Goal: Find specific fact: Find specific fact

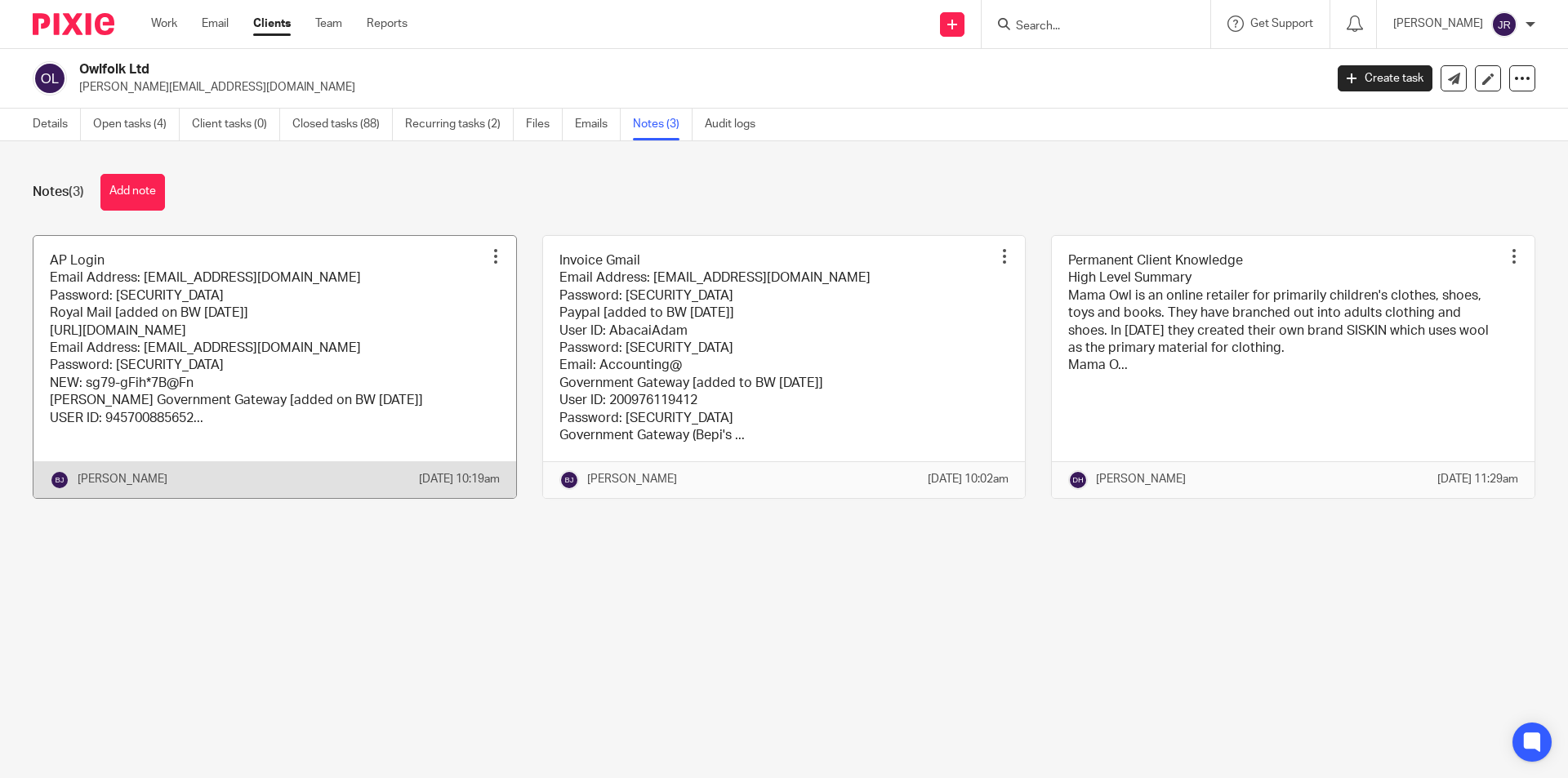
click at [248, 362] on link at bounding box center [275, 367] width 482 height 262
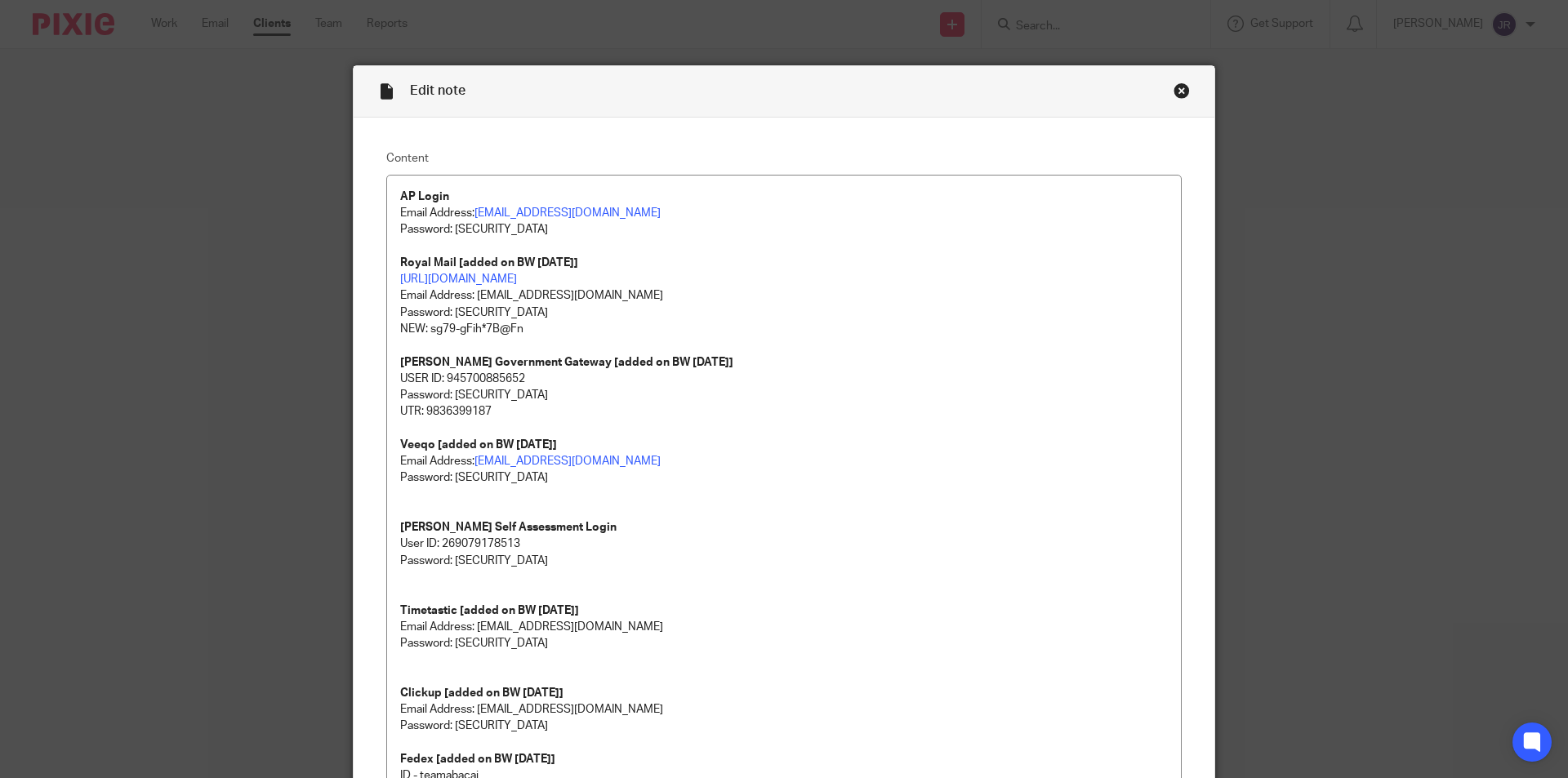
click at [1180, 89] on div "Close this dialog window" at bounding box center [1181, 90] width 16 height 16
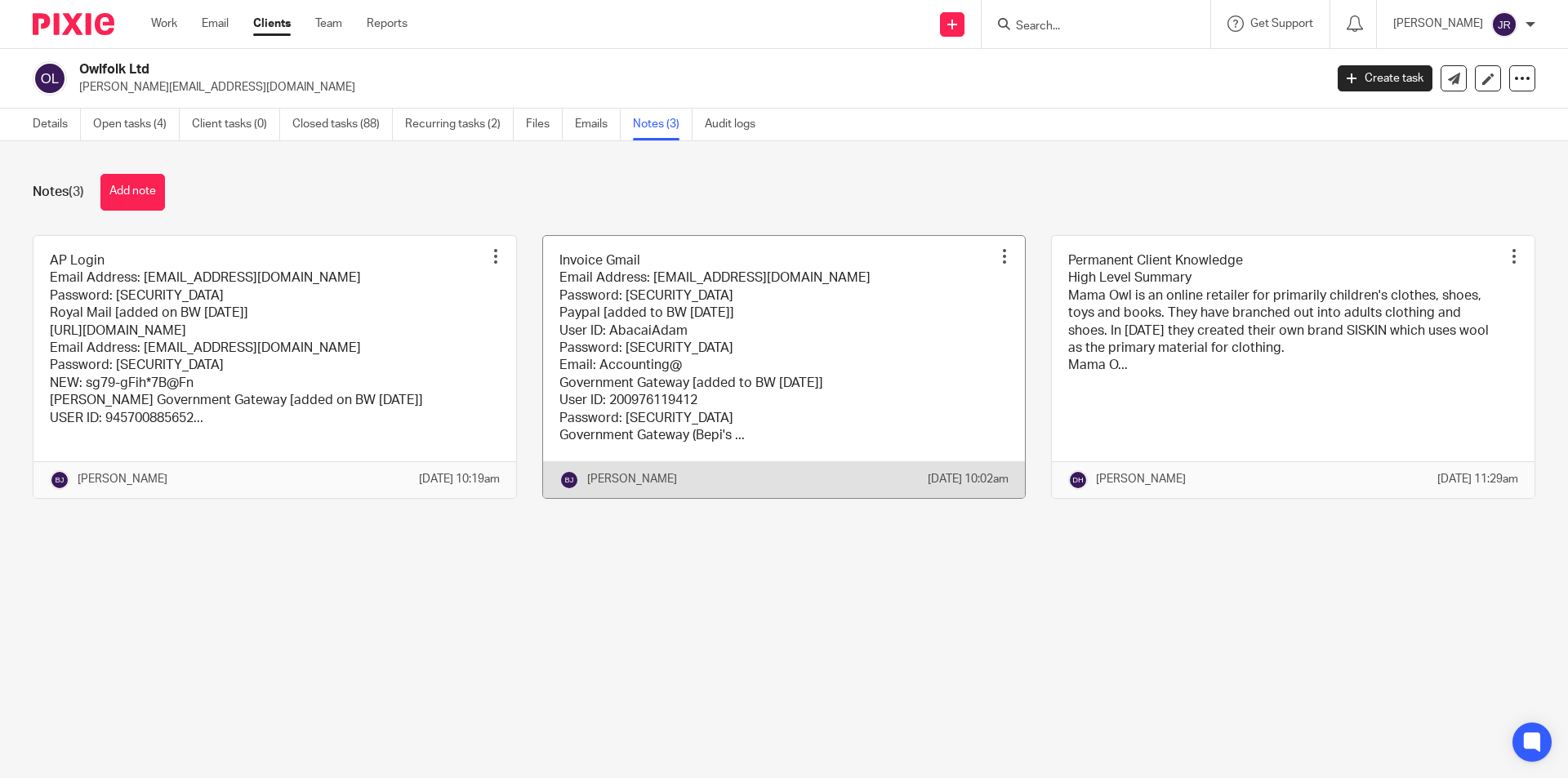
click at [706, 351] on link at bounding box center [784, 367] width 482 height 262
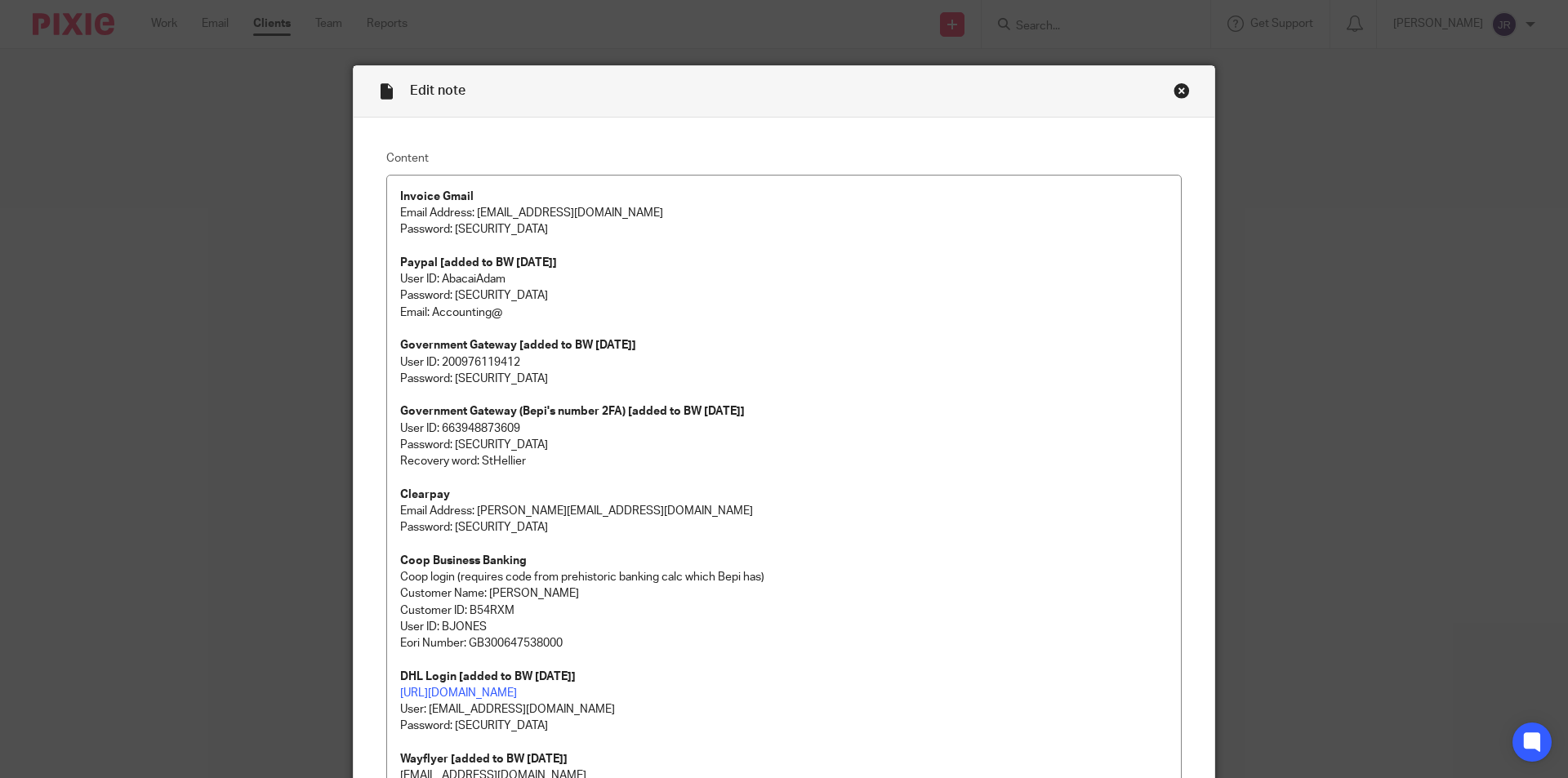
click at [1175, 90] on div "Close this dialog window" at bounding box center [1181, 90] width 16 height 16
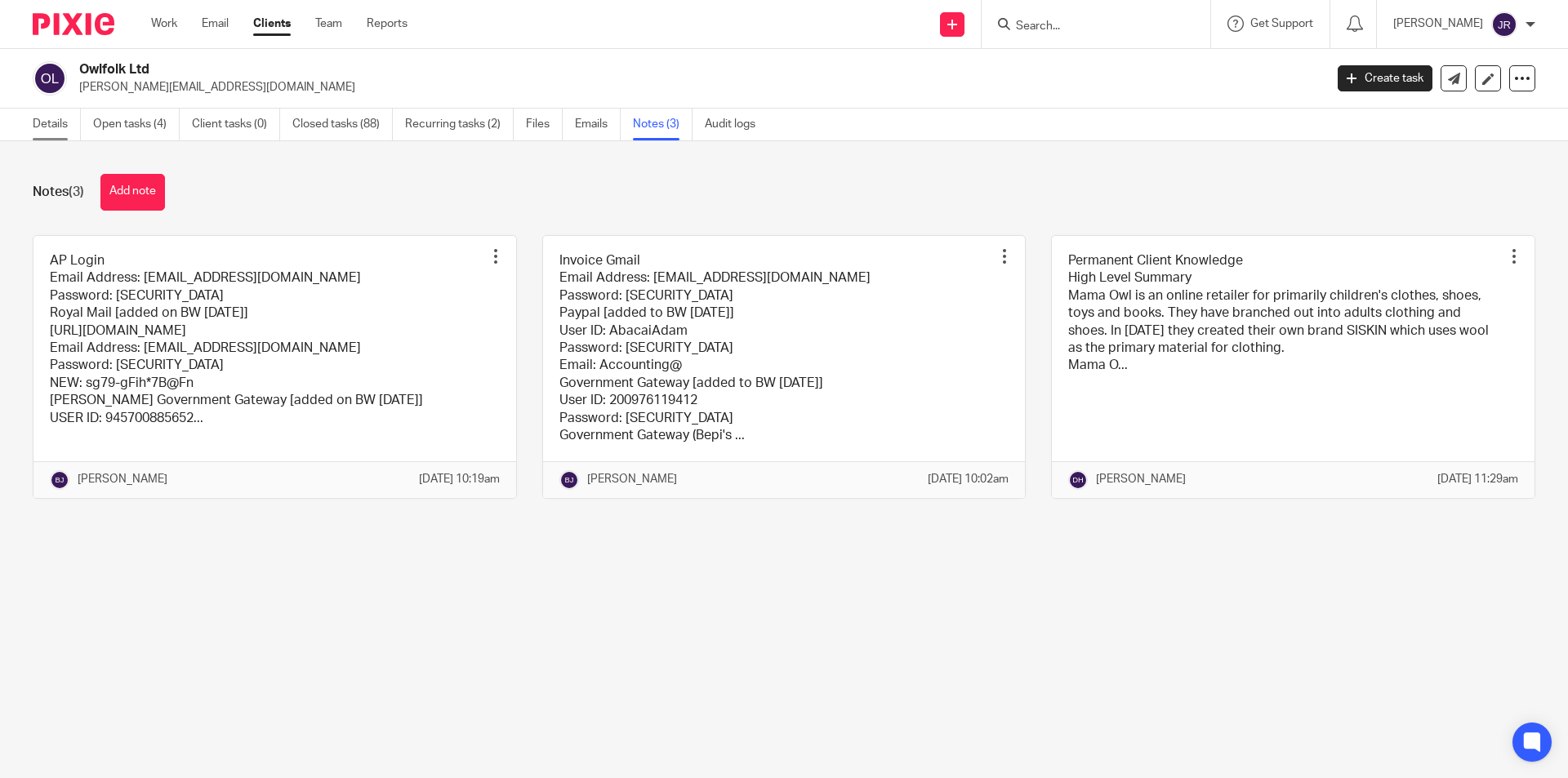
click at [63, 128] on link "Details" at bounding box center [57, 125] width 48 height 32
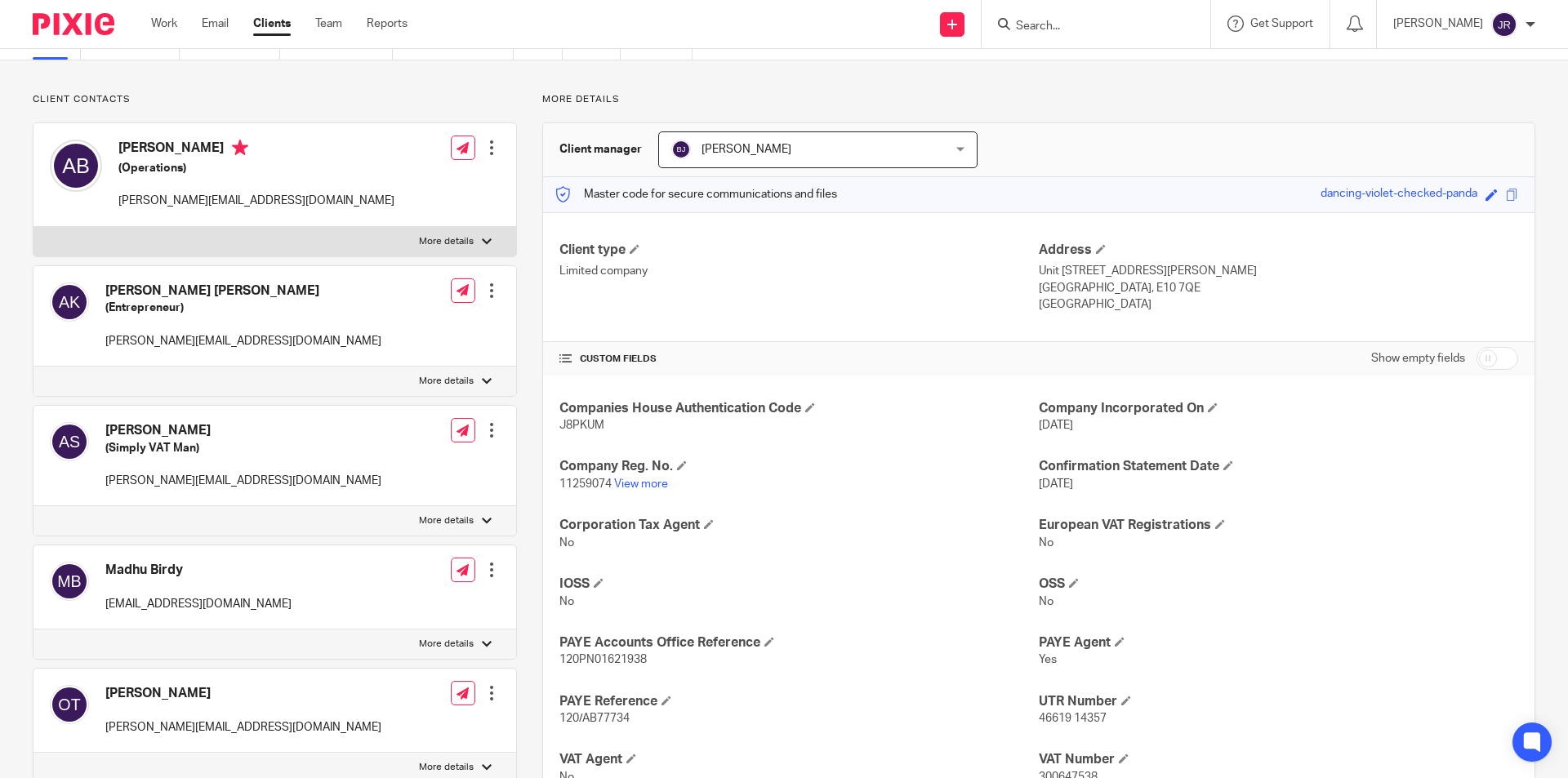
scroll to position [66, 0]
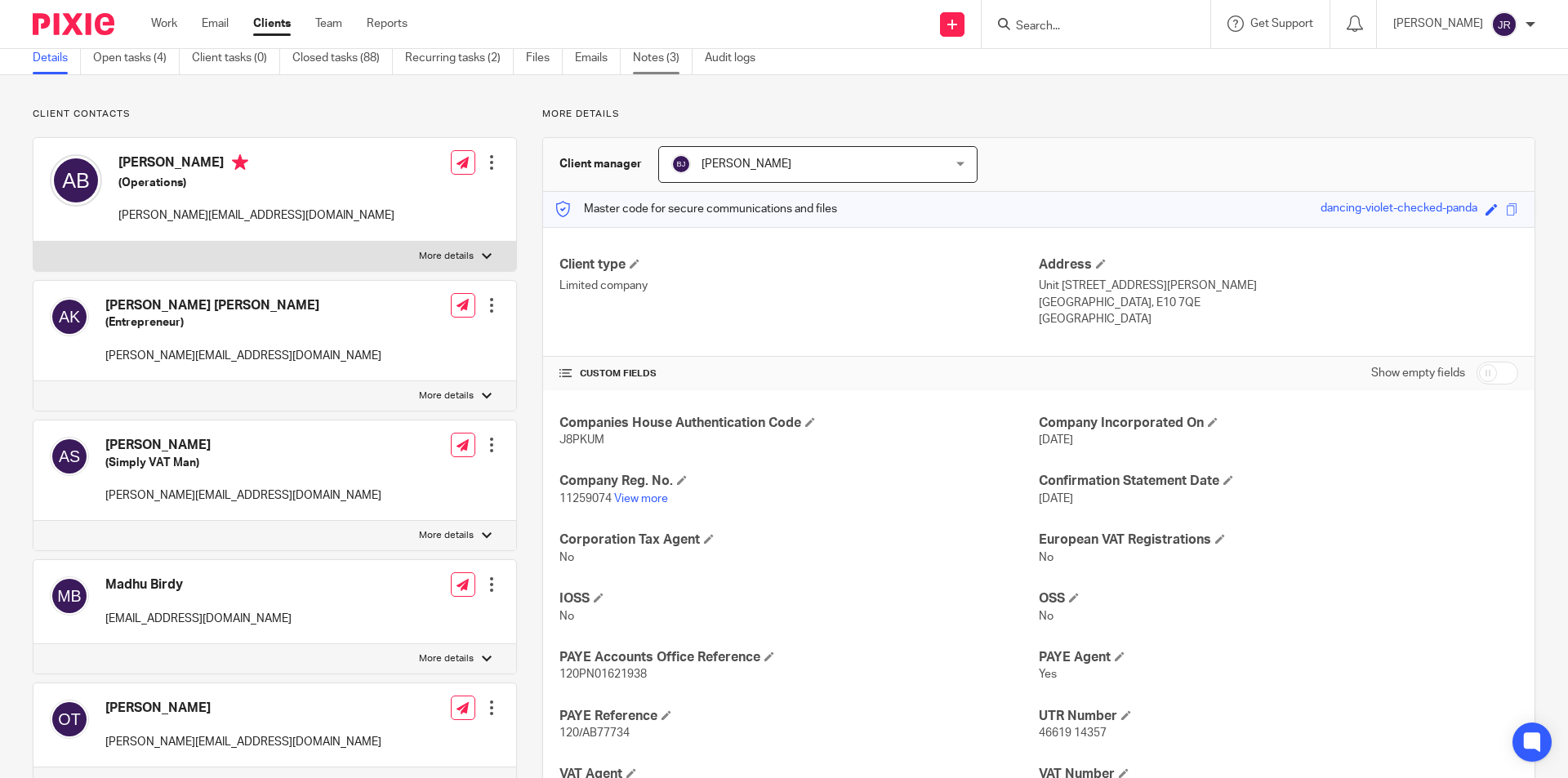
click at [663, 52] on link "Notes (3)" at bounding box center [662, 58] width 60 height 32
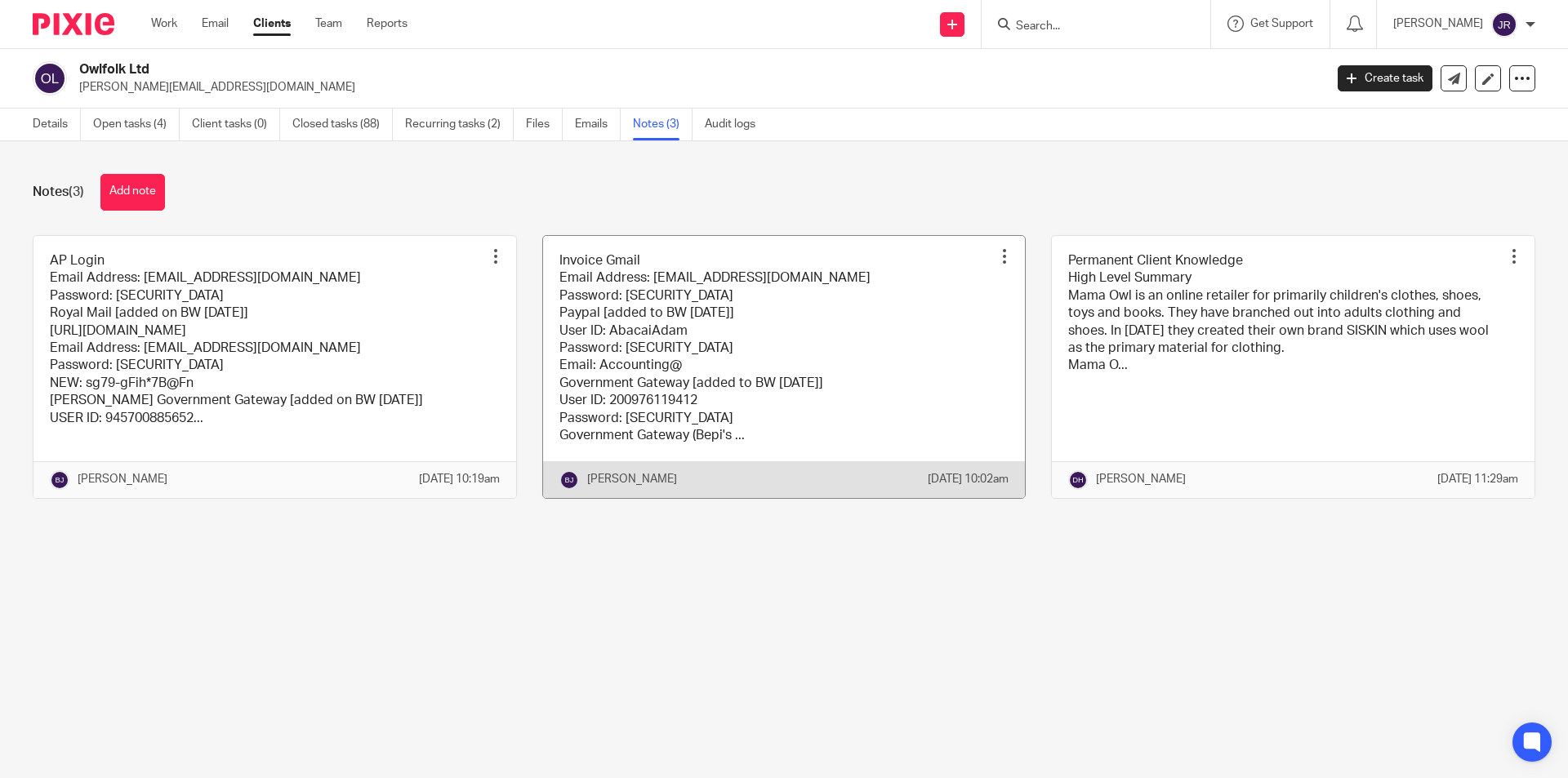
click at [784, 325] on link at bounding box center [784, 367] width 482 height 262
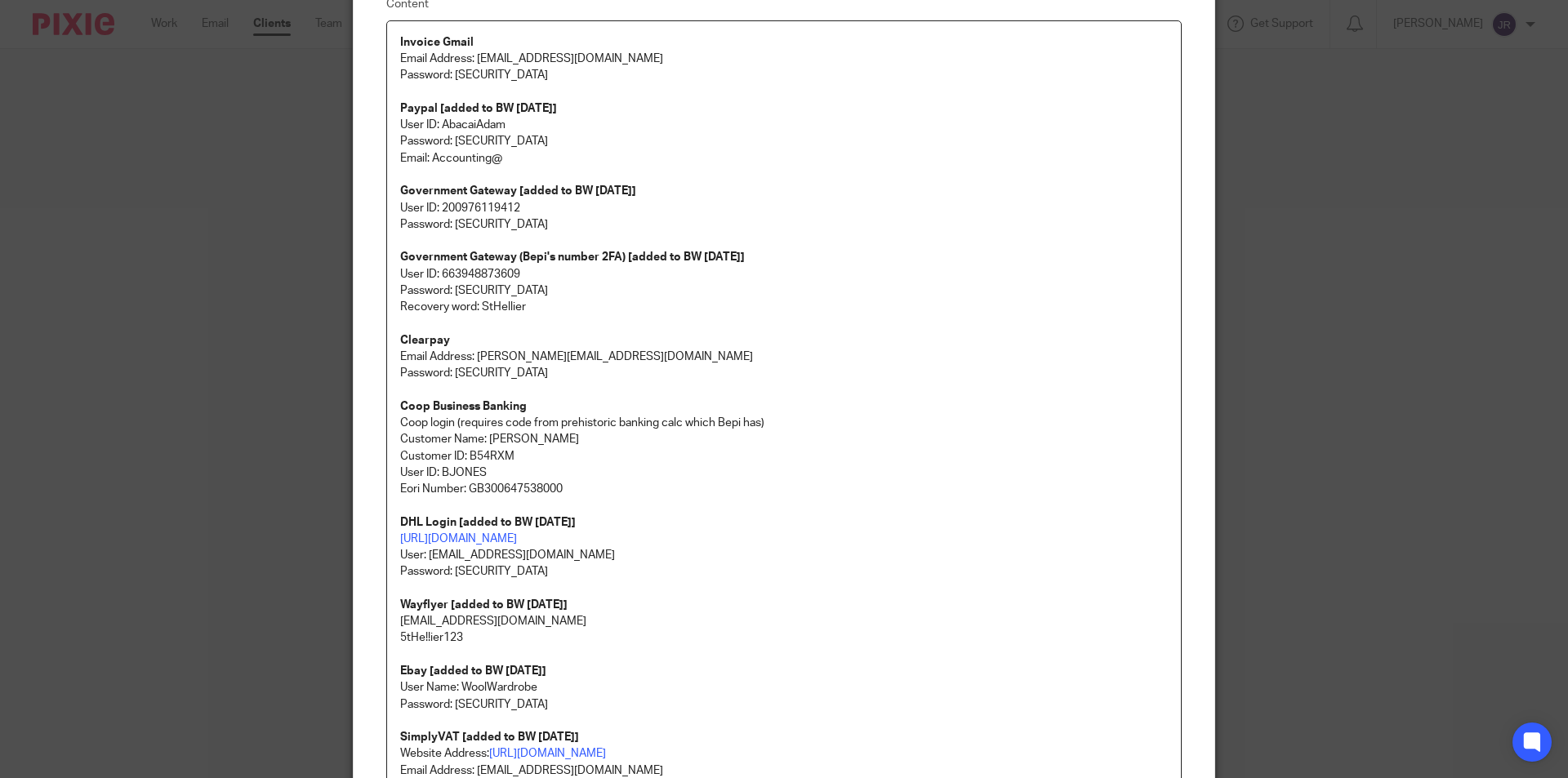
scroll to position [163, 0]
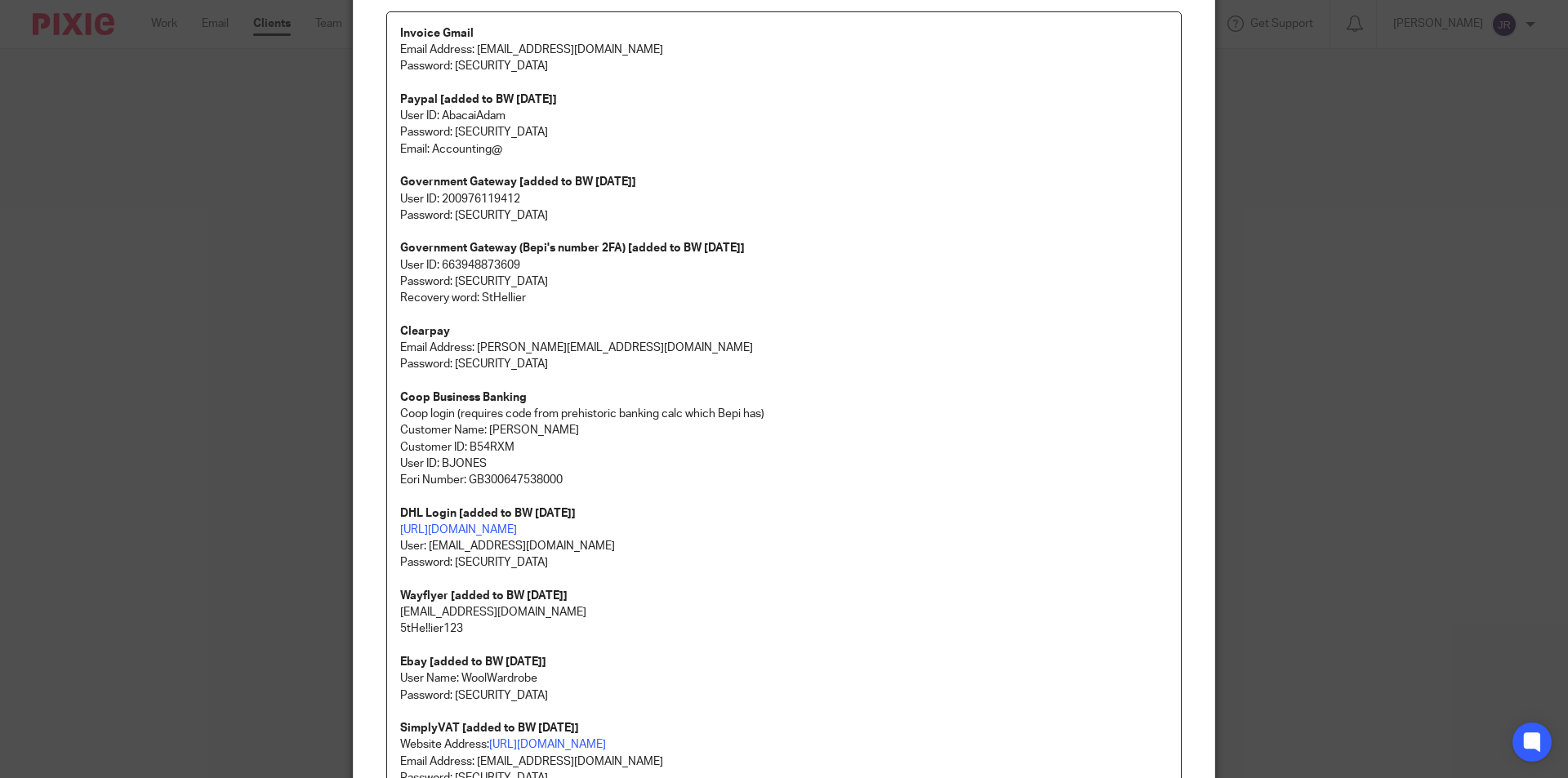
drag, startPoint x: 519, startPoint y: 197, endPoint x: 438, endPoint y: 199, distance: 81.0
click at [438, 199] on p "User ID: 200976119412 Password: mamaowlhmrc2021" at bounding box center [784, 208] width 767 height 34
copy p "200976119412"
click at [525, 193] on p "User ID: 200976119412 Password: mamaowlhmrc2021" at bounding box center [784, 208] width 767 height 34
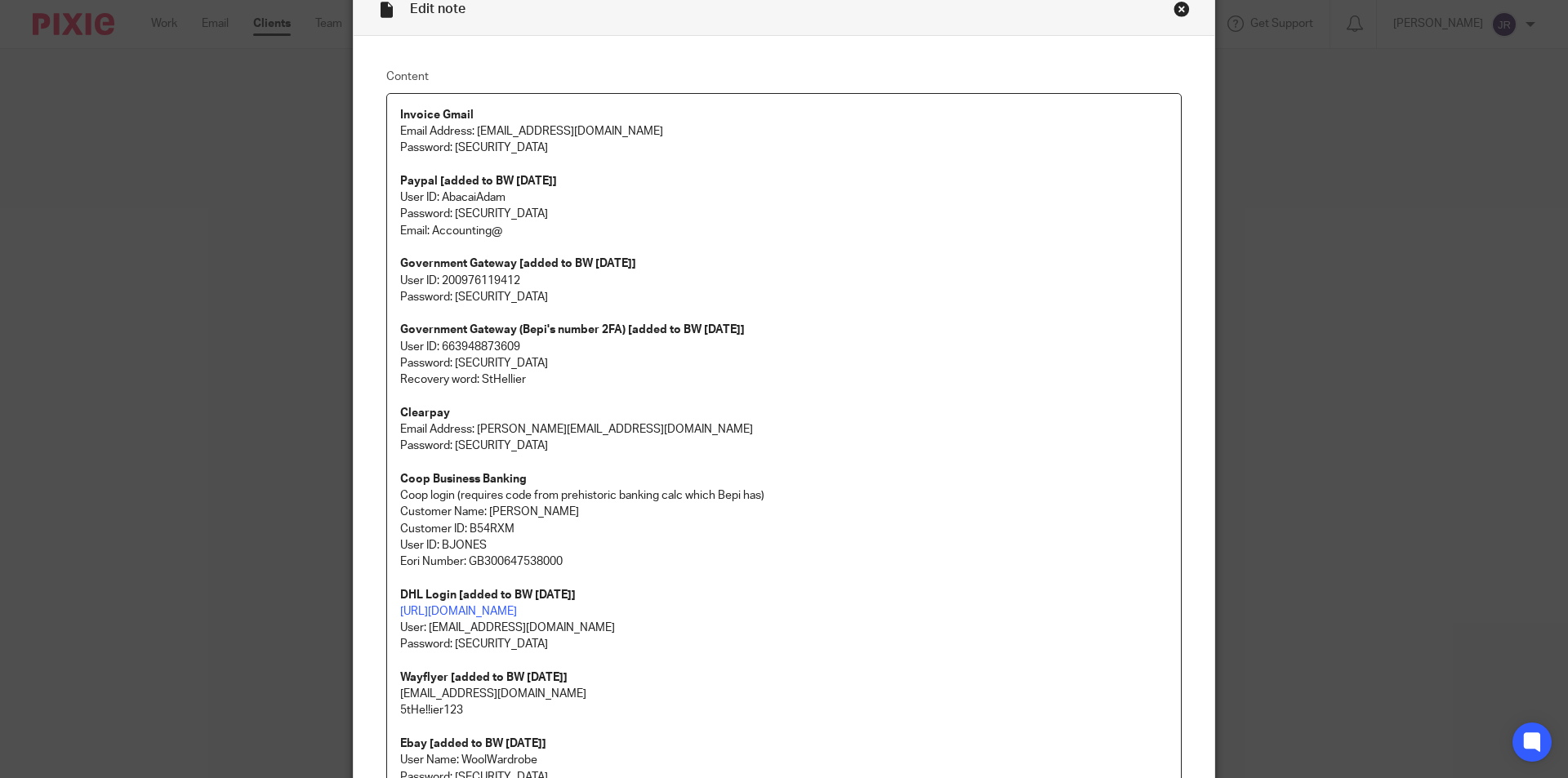
click at [1174, 7] on div "Close this dialog window" at bounding box center [1181, 8] width 16 height 16
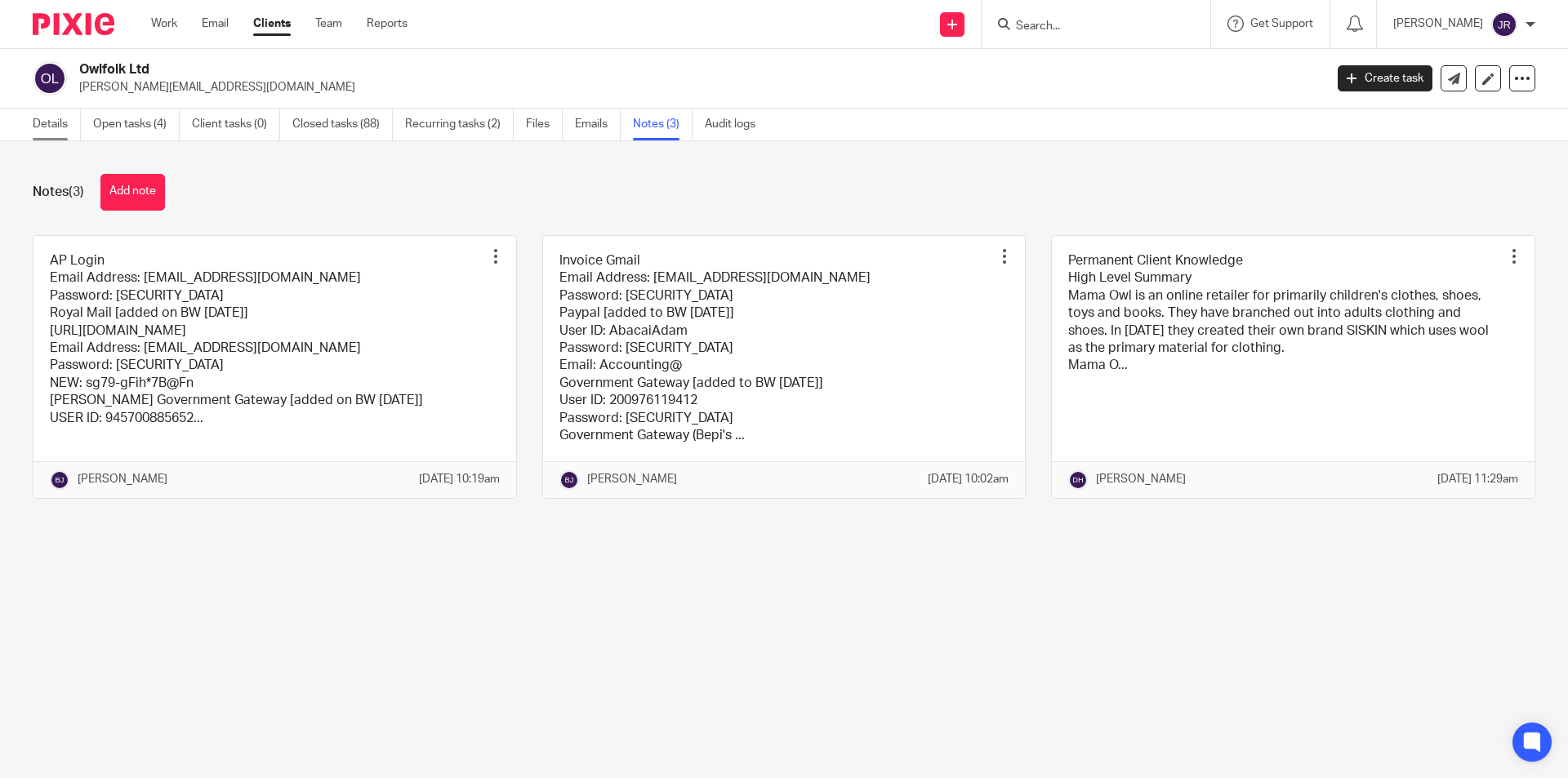
click at [52, 124] on link "Details" at bounding box center [57, 125] width 48 height 32
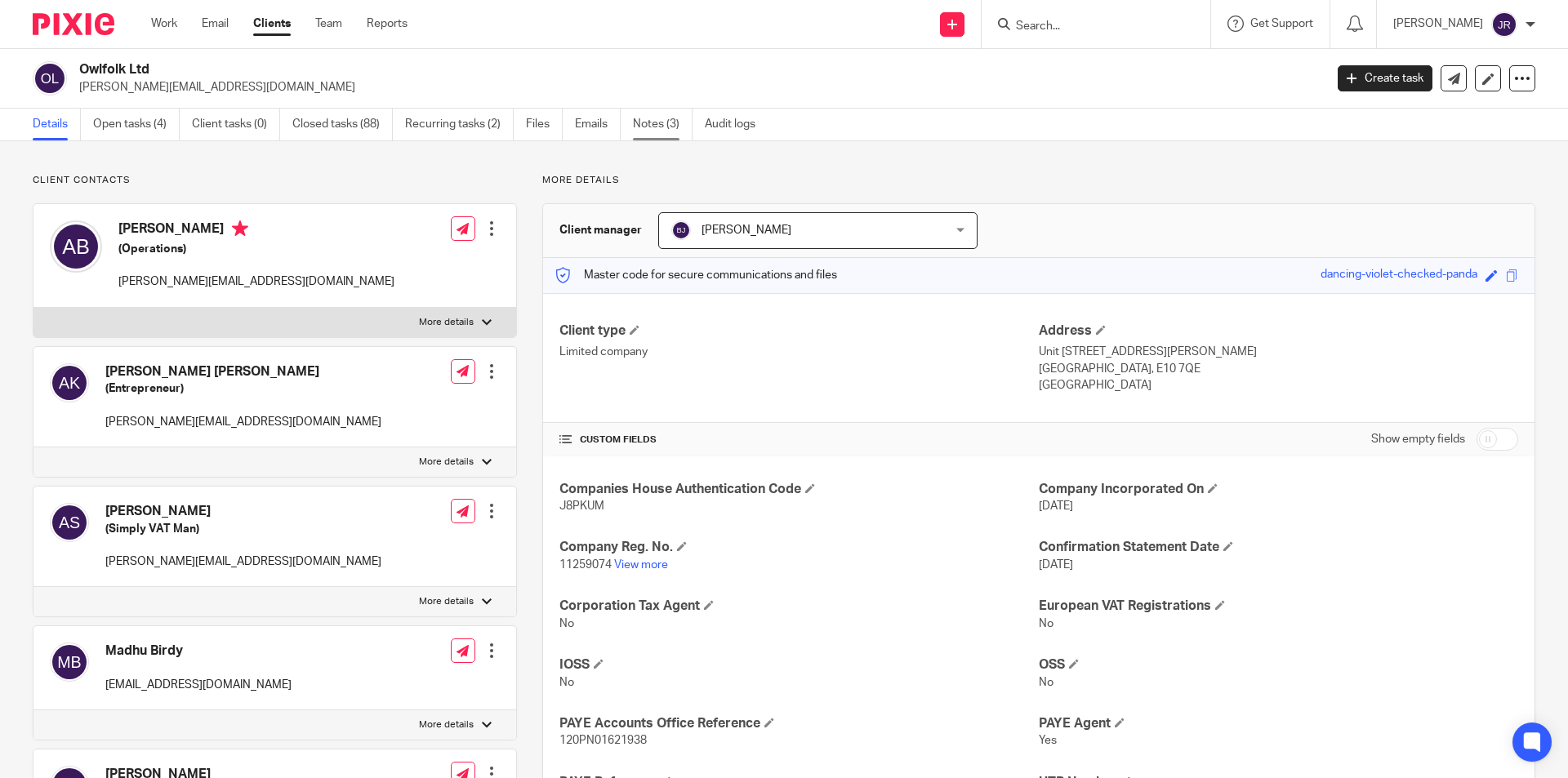
click at [662, 122] on link "Notes (3)" at bounding box center [662, 125] width 60 height 32
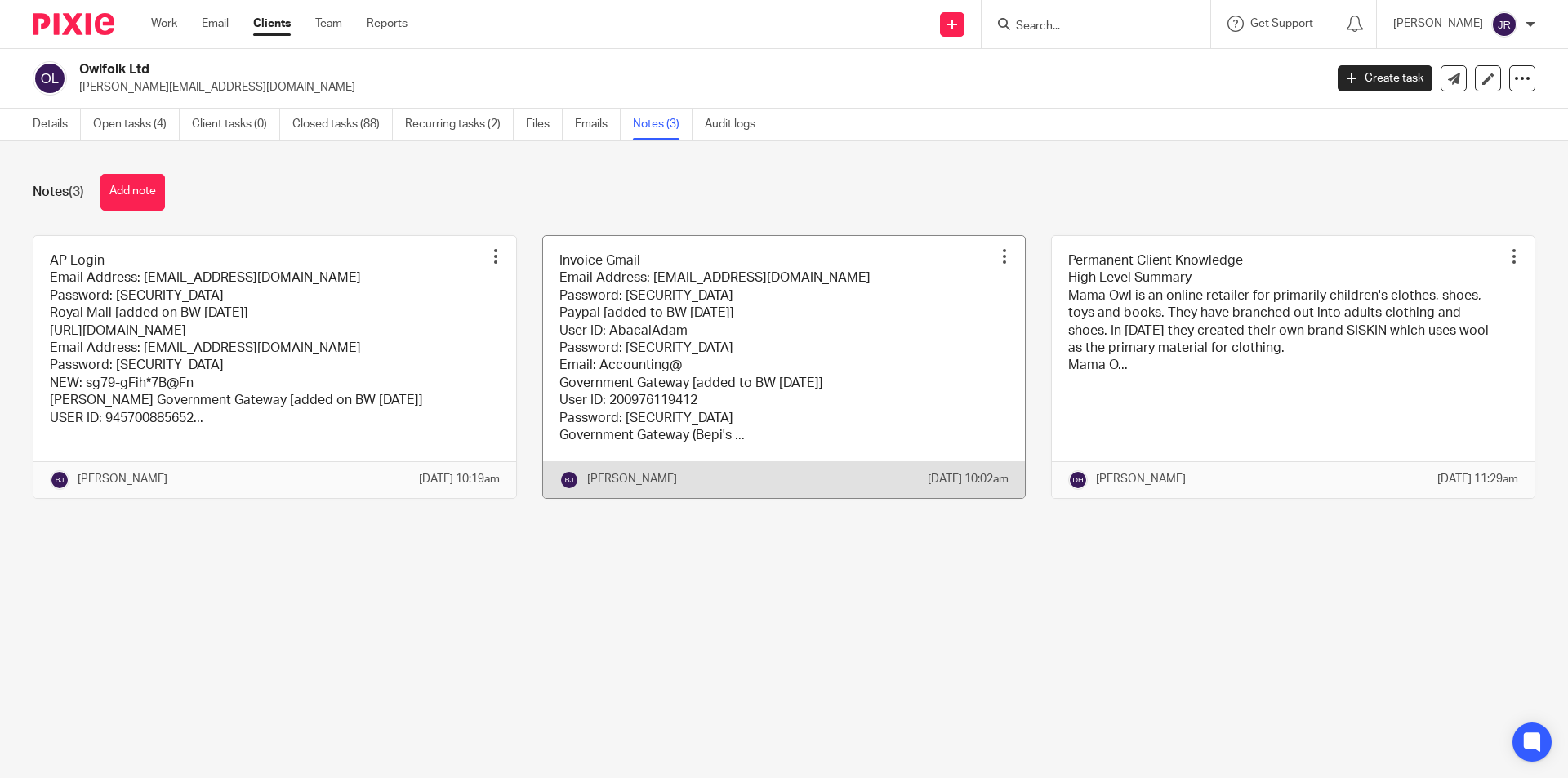
click at [720, 356] on link at bounding box center [784, 367] width 482 height 262
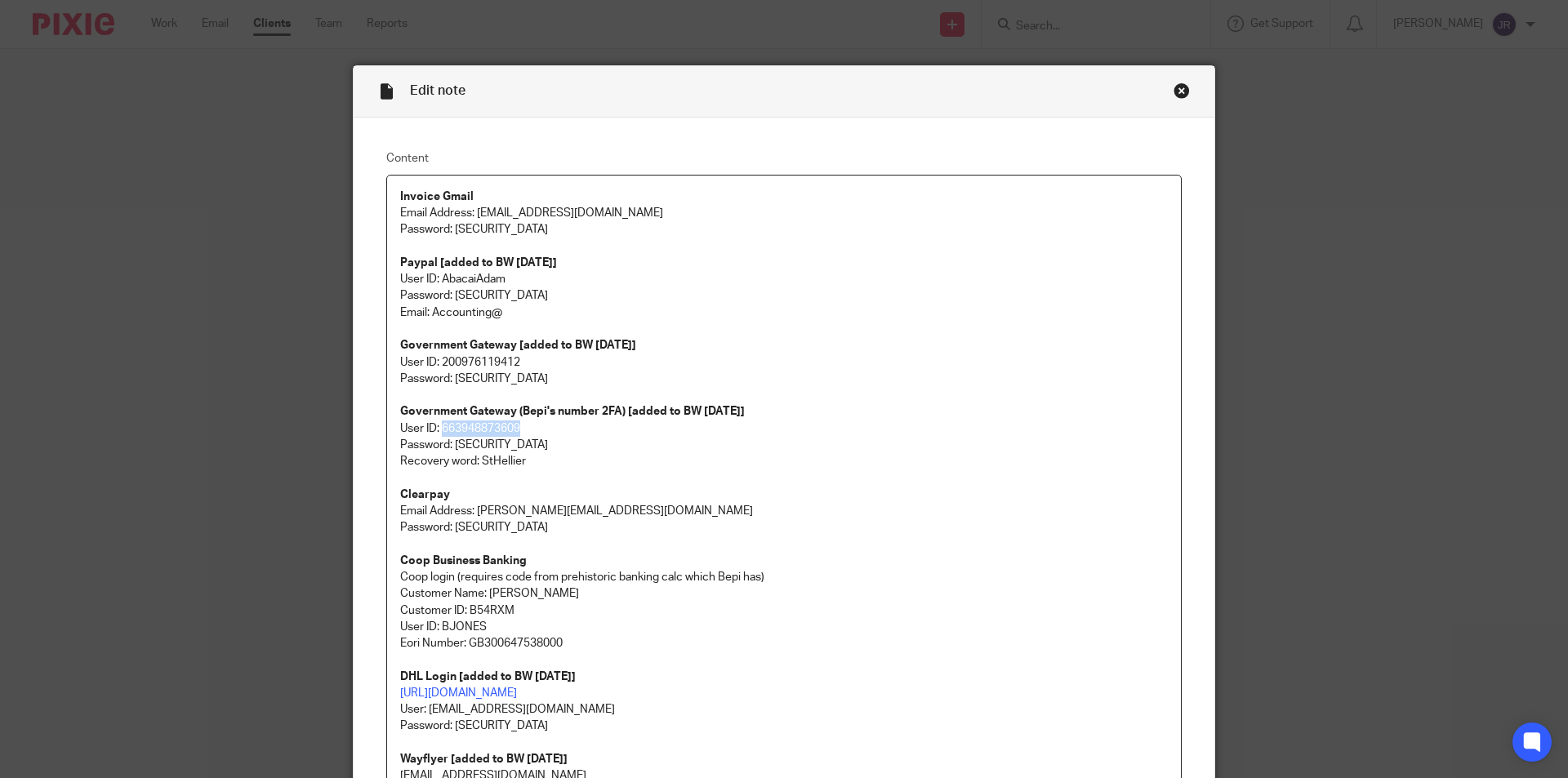
drag, startPoint x: 518, startPoint y: 428, endPoint x: 438, endPoint y: 427, distance: 80.0
click at [438, 427] on p "Government Gateway (Bepi's number 2FA) [added to BW [DATE]] User ID: 6639488736…" at bounding box center [784, 420] width 767 height 34
copy p "663948873609"
drag, startPoint x: 516, startPoint y: 446, endPoint x: 452, endPoint y: 445, distance: 64.0
click at [452, 445] on p "Password: Ab@ca!1234" at bounding box center [784, 444] width 767 height 16
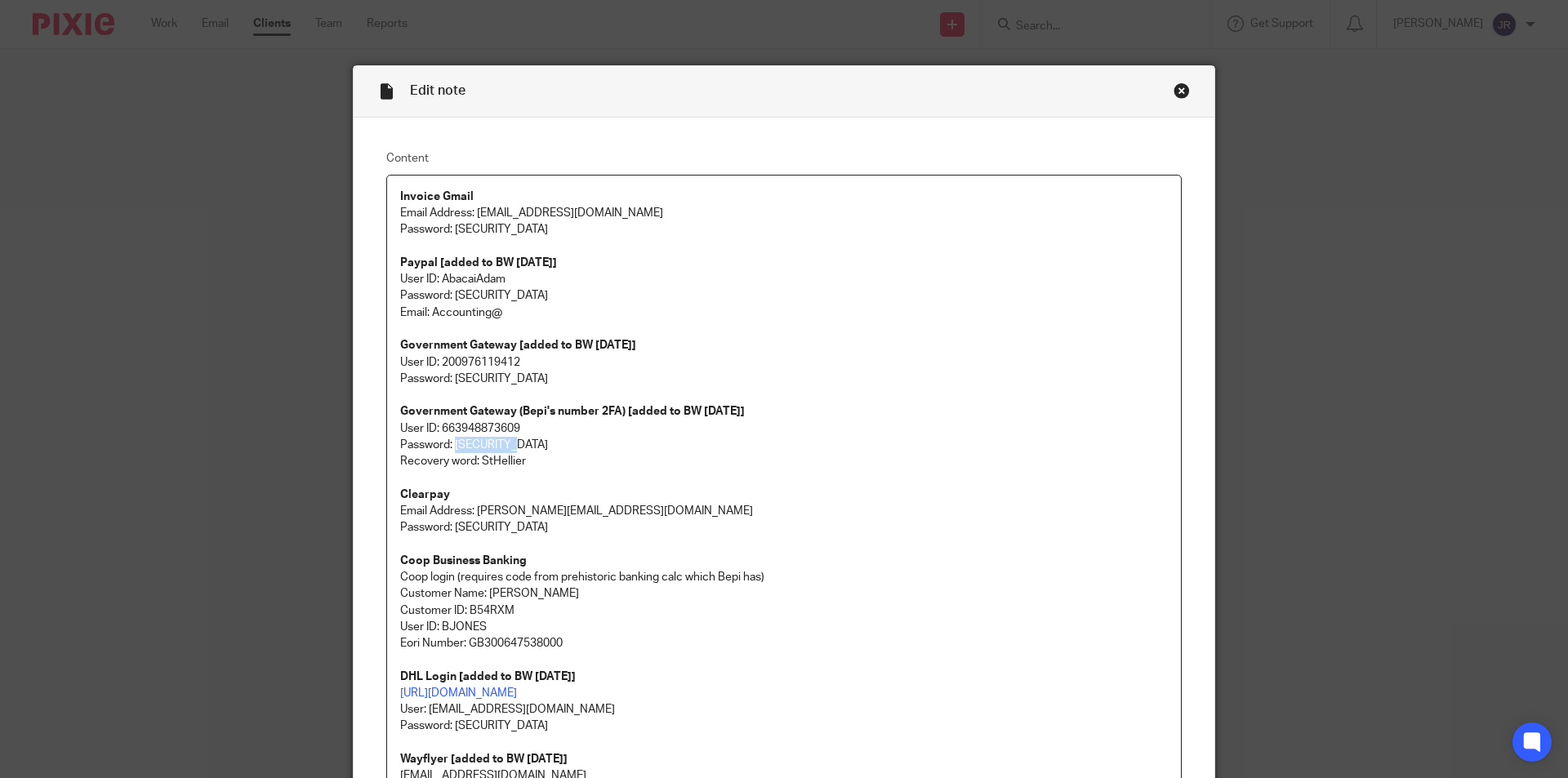
copy p "Ab@ca!1234"
click at [1179, 94] on div "Close this dialog window" at bounding box center [1181, 90] width 16 height 16
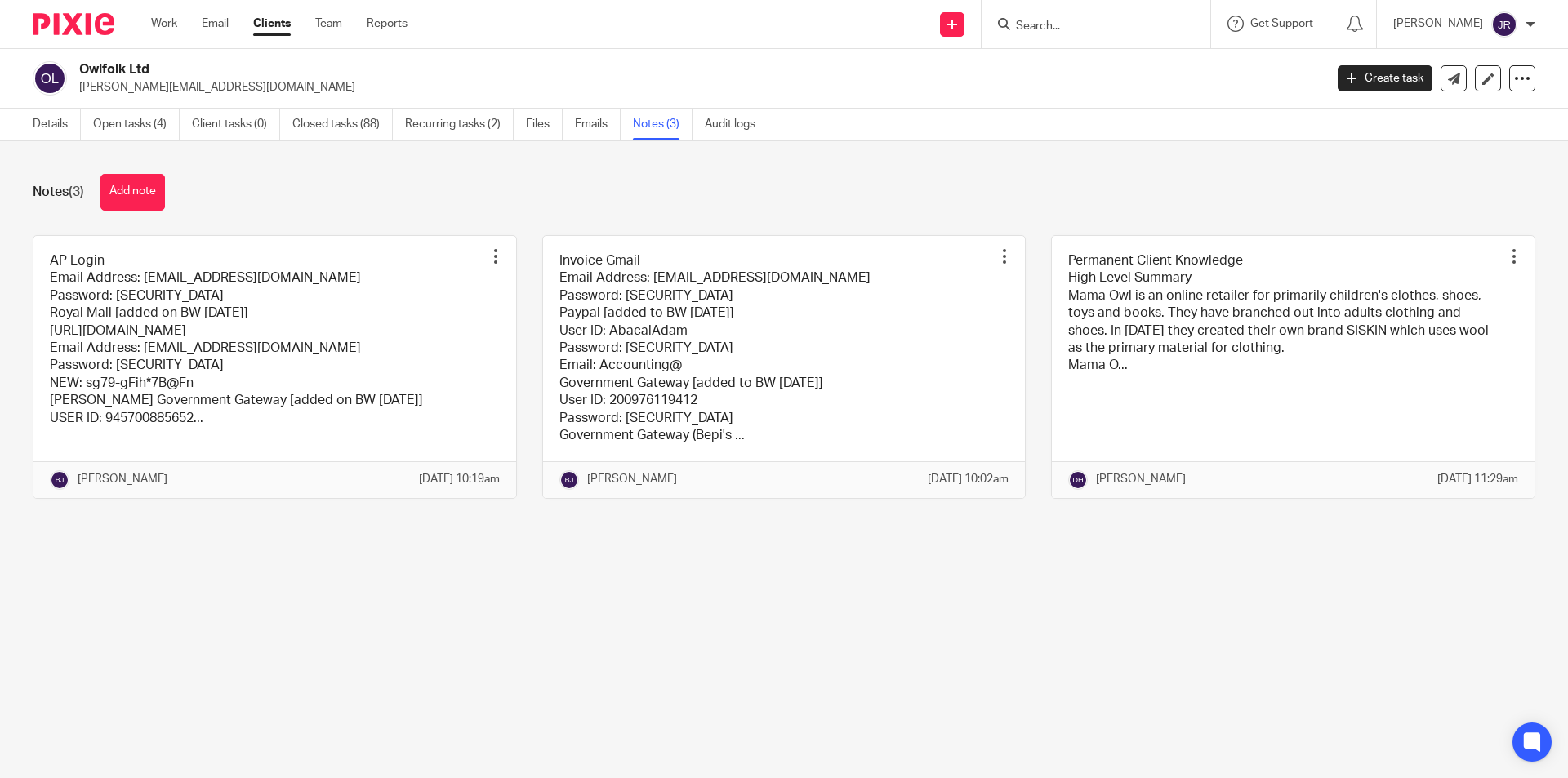
click at [1029, 25] on input "Search" at bounding box center [1087, 26] width 147 height 14
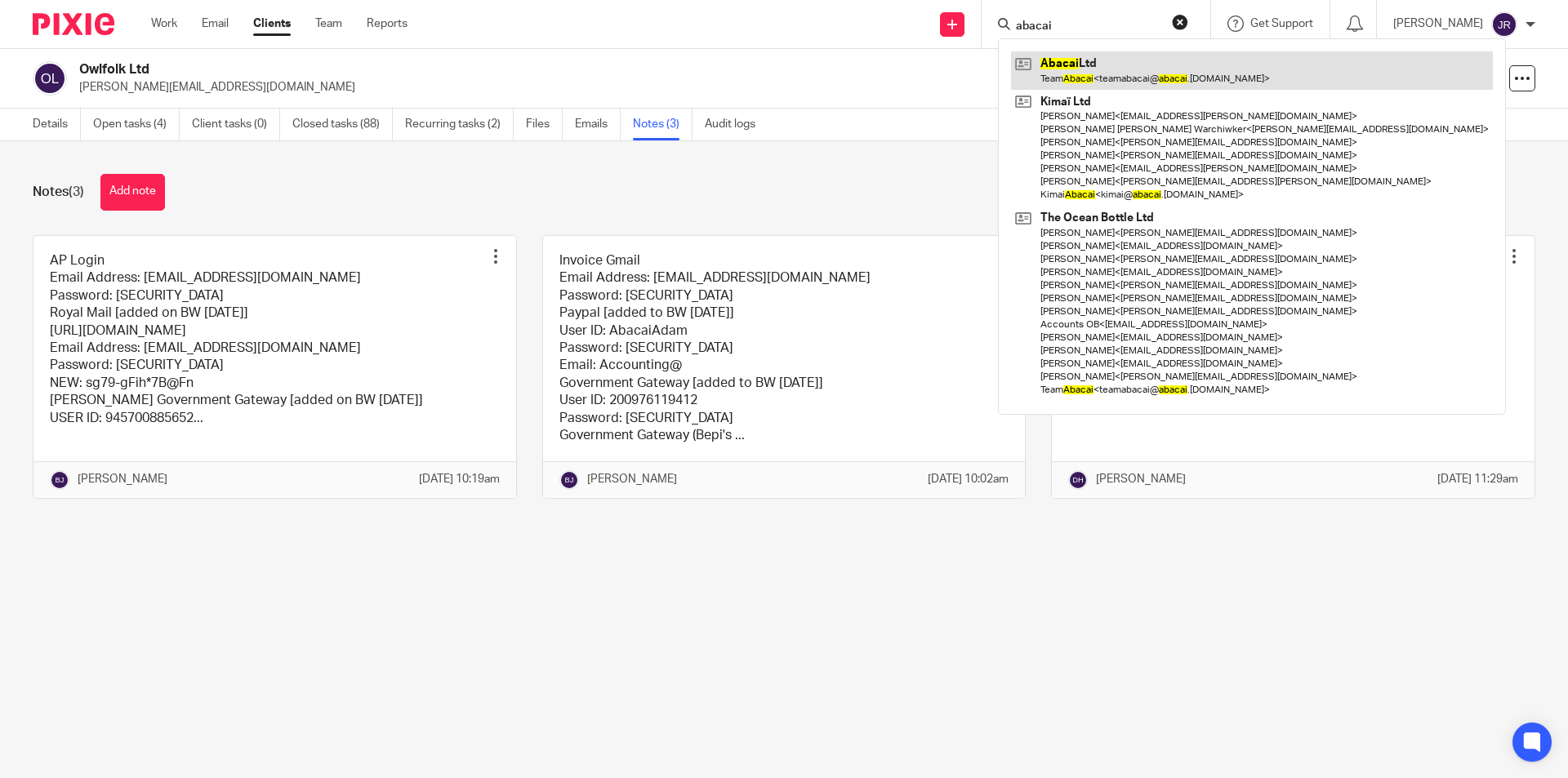
type input "abacai"
click at [1084, 78] on link at bounding box center [1251, 70] width 482 height 37
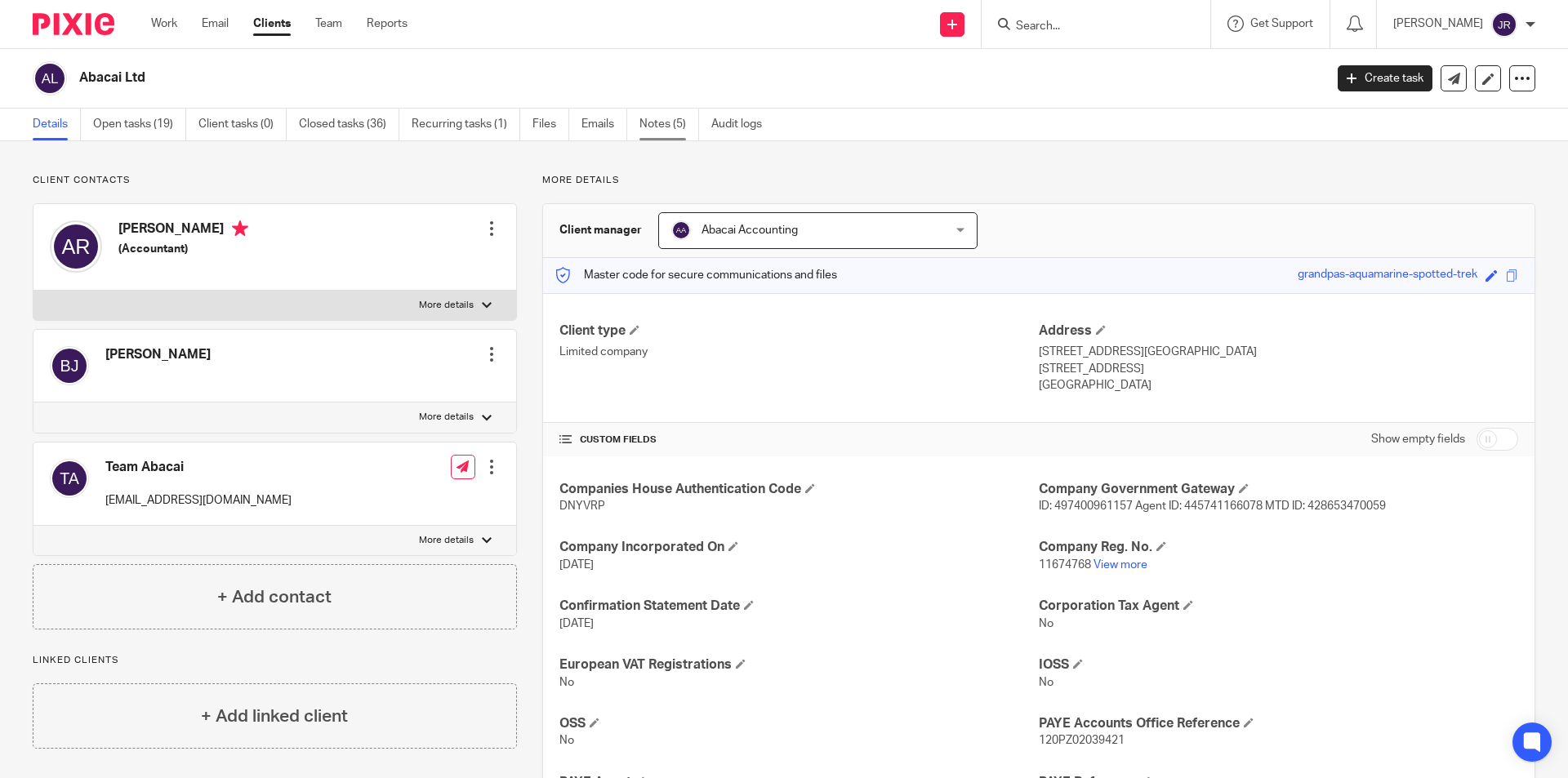
click at [669, 121] on link "Notes (5)" at bounding box center [669, 125] width 60 height 32
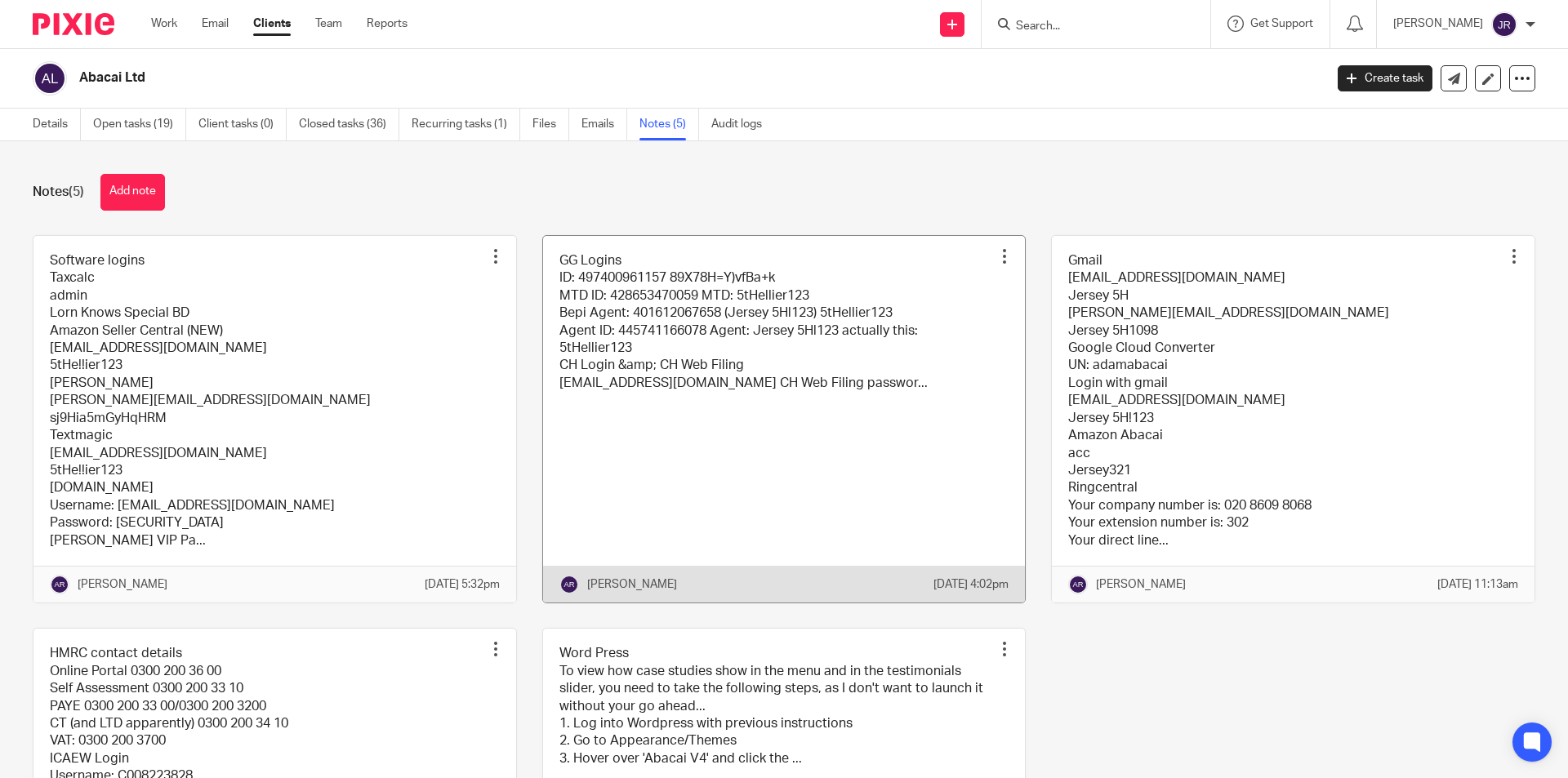
click at [636, 315] on link at bounding box center [784, 419] width 482 height 367
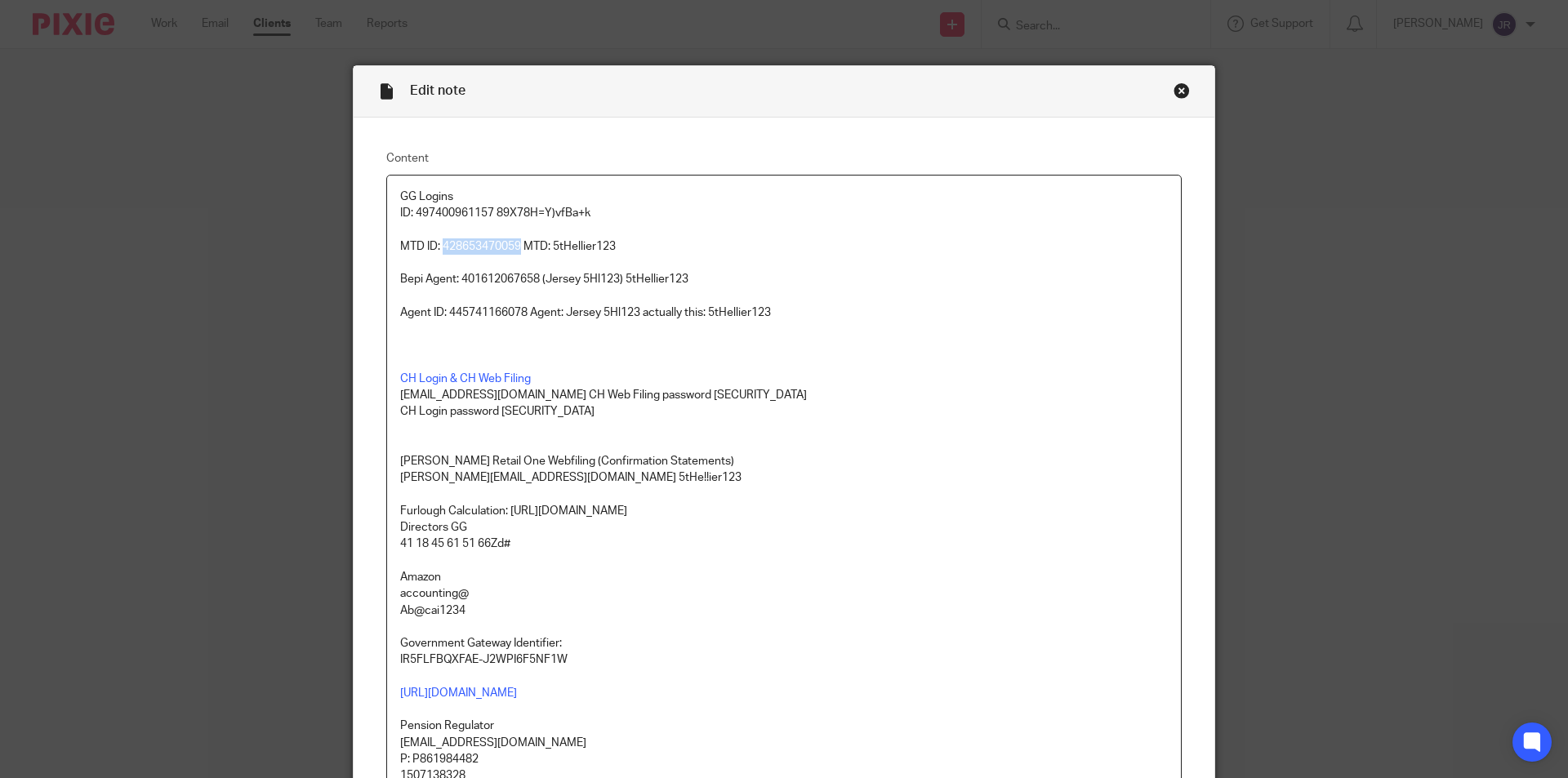
drag, startPoint x: 514, startPoint y: 239, endPoint x: 440, endPoint y: 242, distance: 74.1
click at [440, 242] on p "MTD ID: 428653470059 MTD: 5tHellier123" at bounding box center [784, 246] width 767 height 16
copy p "428653470059"
drag, startPoint x: 617, startPoint y: 243, endPoint x: 552, endPoint y: 244, distance: 65.0
click at [551, 244] on p "MTD ID: 428653470059 MTD: 5tHellier123" at bounding box center [784, 246] width 767 height 16
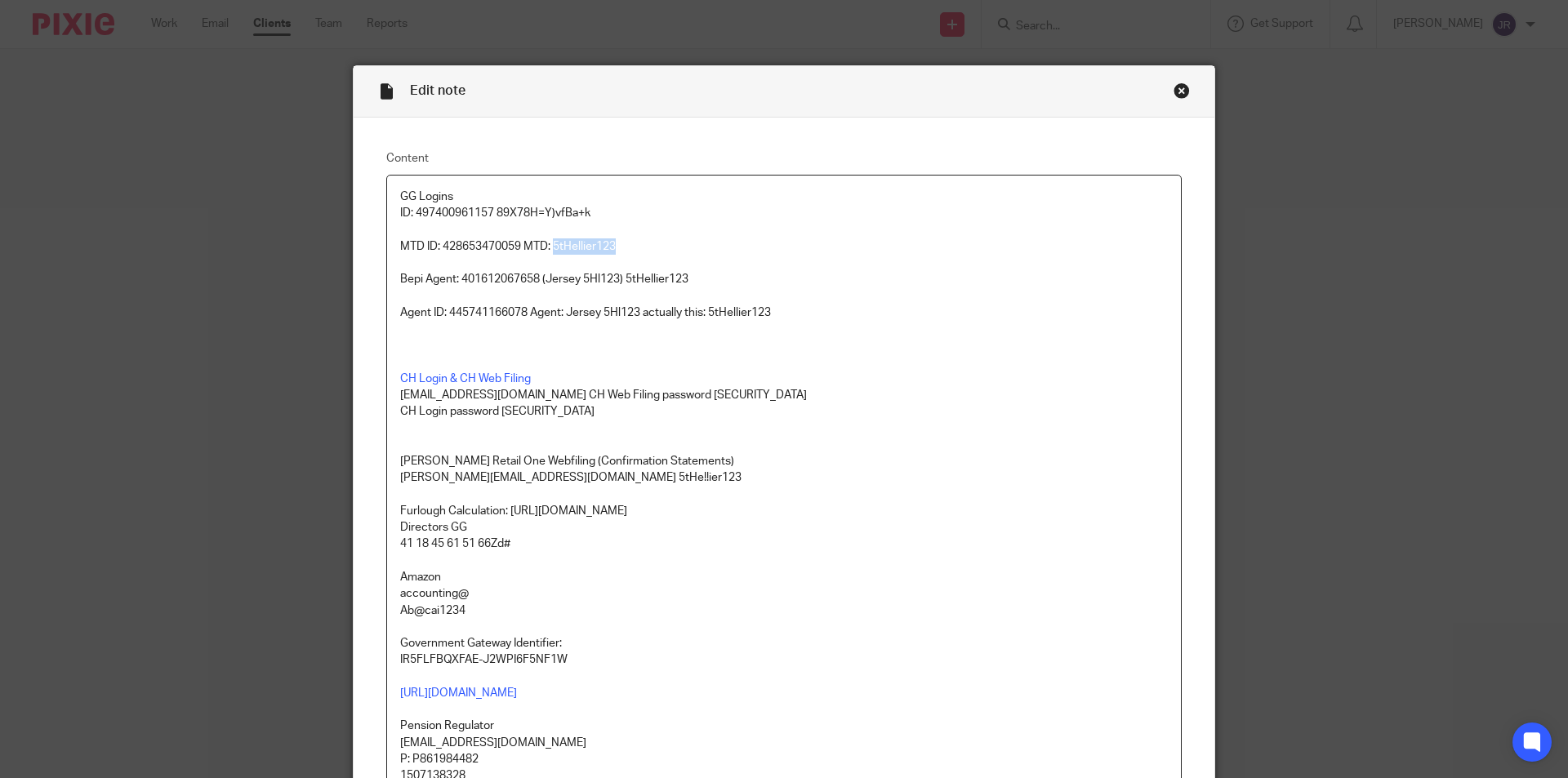
copy p "5tHellier123"
click at [623, 250] on p "MTD ID: 428653470059 MTD: 5tHellier123" at bounding box center [784, 246] width 767 height 16
drag, startPoint x: 514, startPoint y: 244, endPoint x: 438, endPoint y: 243, distance: 76.0
click at [438, 243] on p "MTD ID: 428653470059 MTD: 5tHellier123" at bounding box center [784, 246] width 767 height 16
copy p "428653470059"
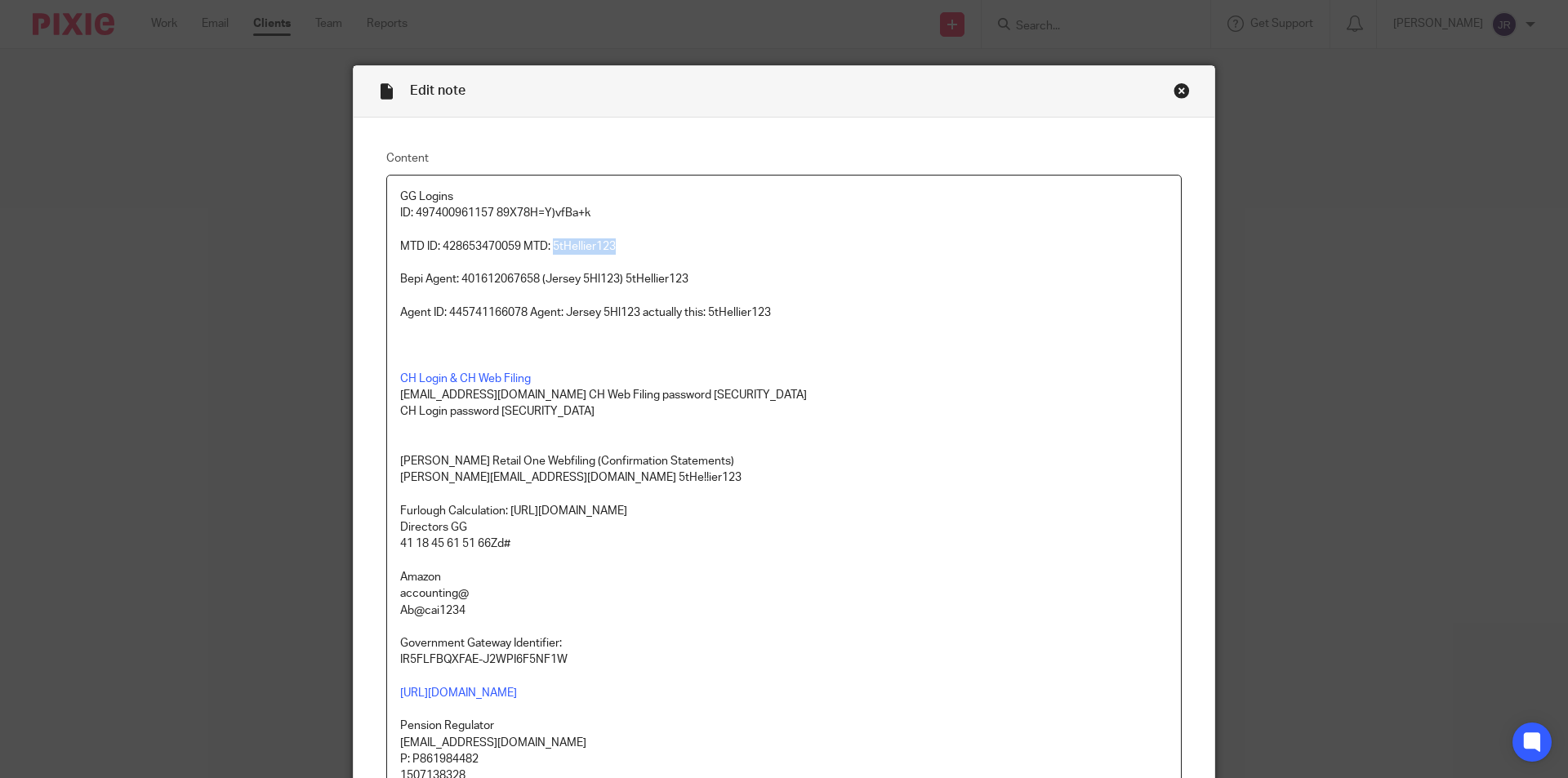
drag, startPoint x: 613, startPoint y: 244, endPoint x: 650, endPoint y: 196, distance: 60.6
click at [552, 242] on p "MTD ID: 428653470059 MTD: 5tHellier123" at bounding box center [784, 246] width 767 height 16
copy p "5tHellier123"
click at [1175, 90] on div "Close this dialog window" at bounding box center [1181, 90] width 16 height 16
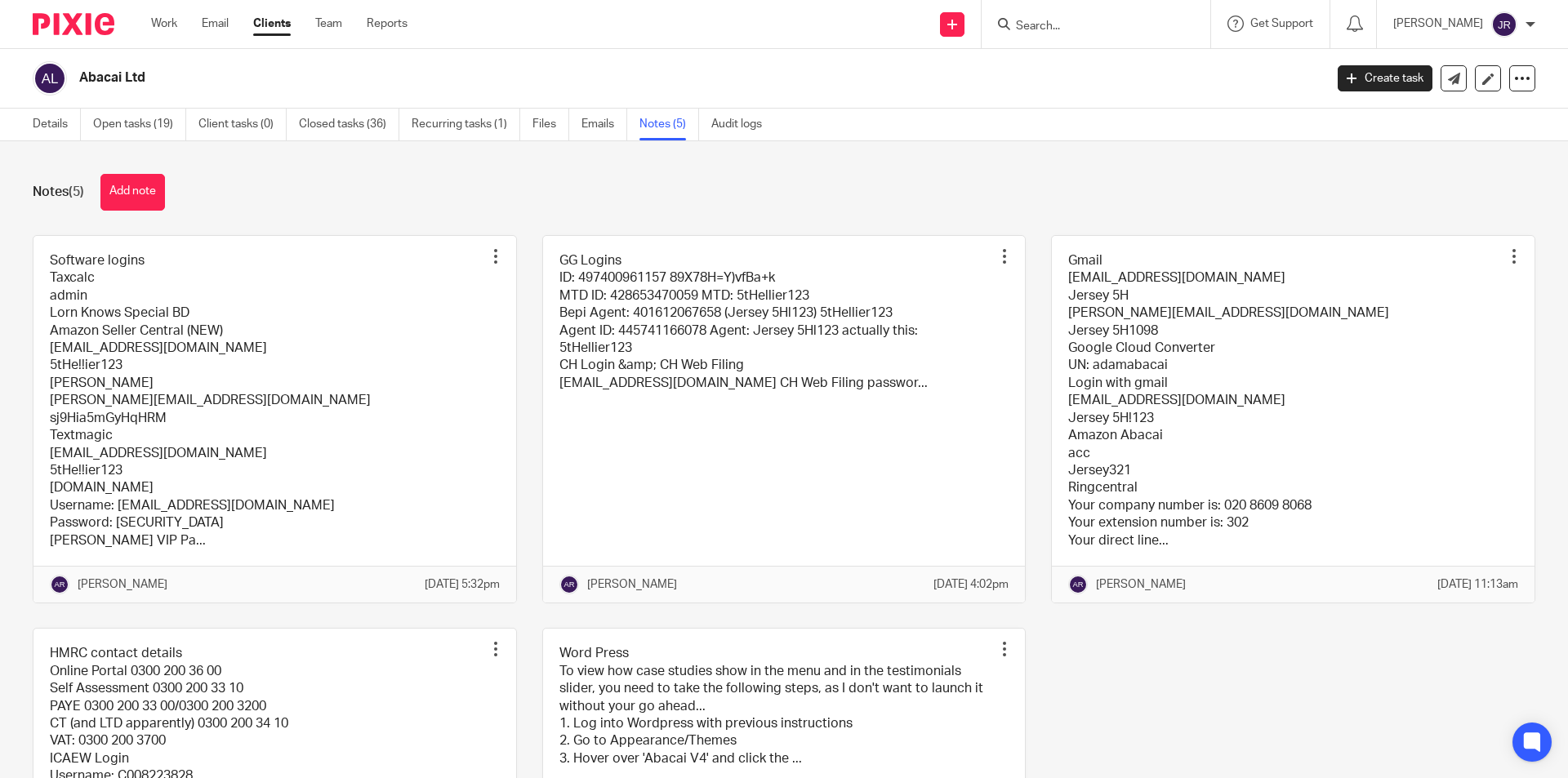
click at [1059, 25] on input "Search" at bounding box center [1087, 26] width 147 height 14
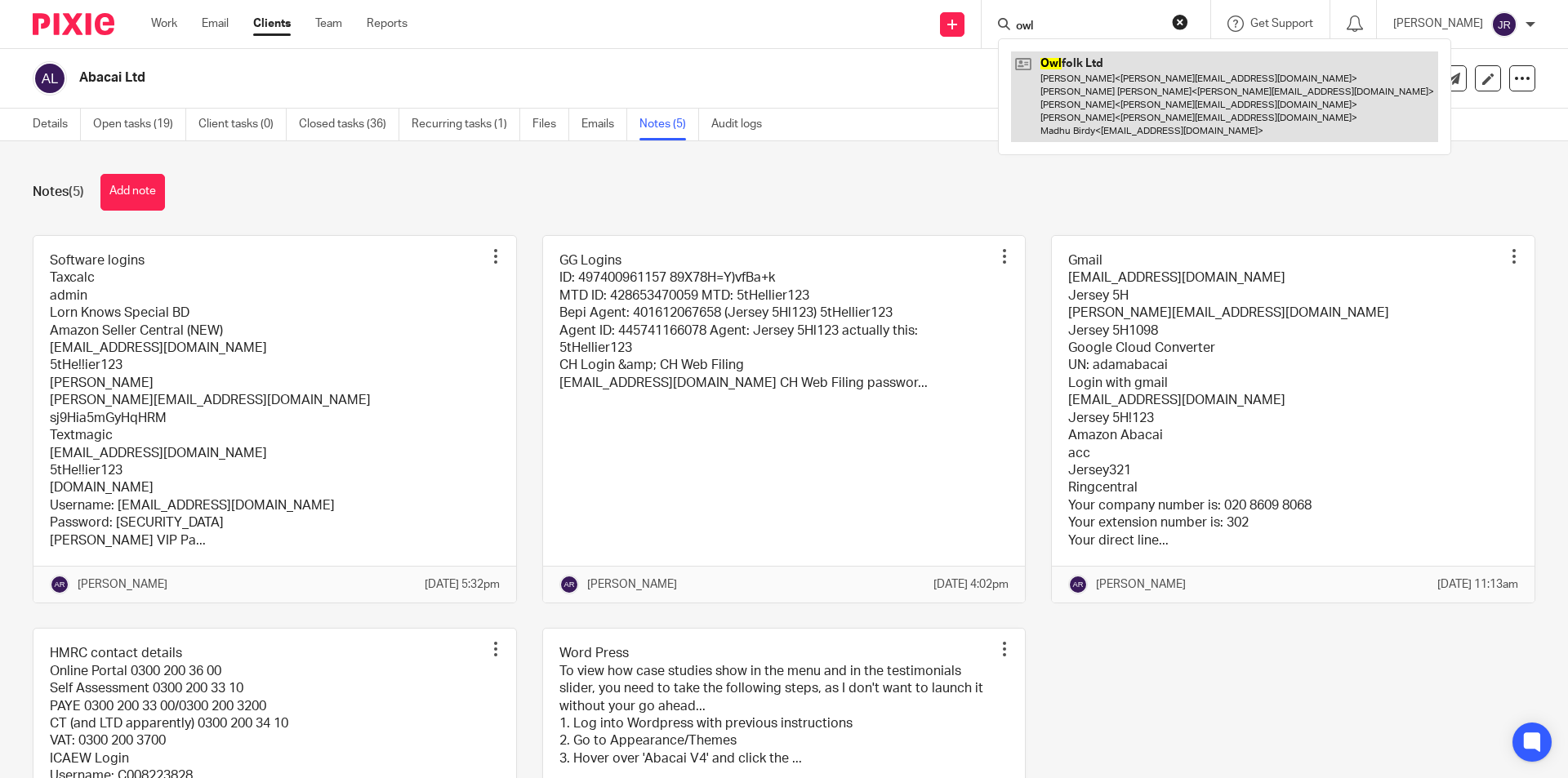
type input "owl"
click at [1068, 100] on link at bounding box center [1223, 96] width 427 height 90
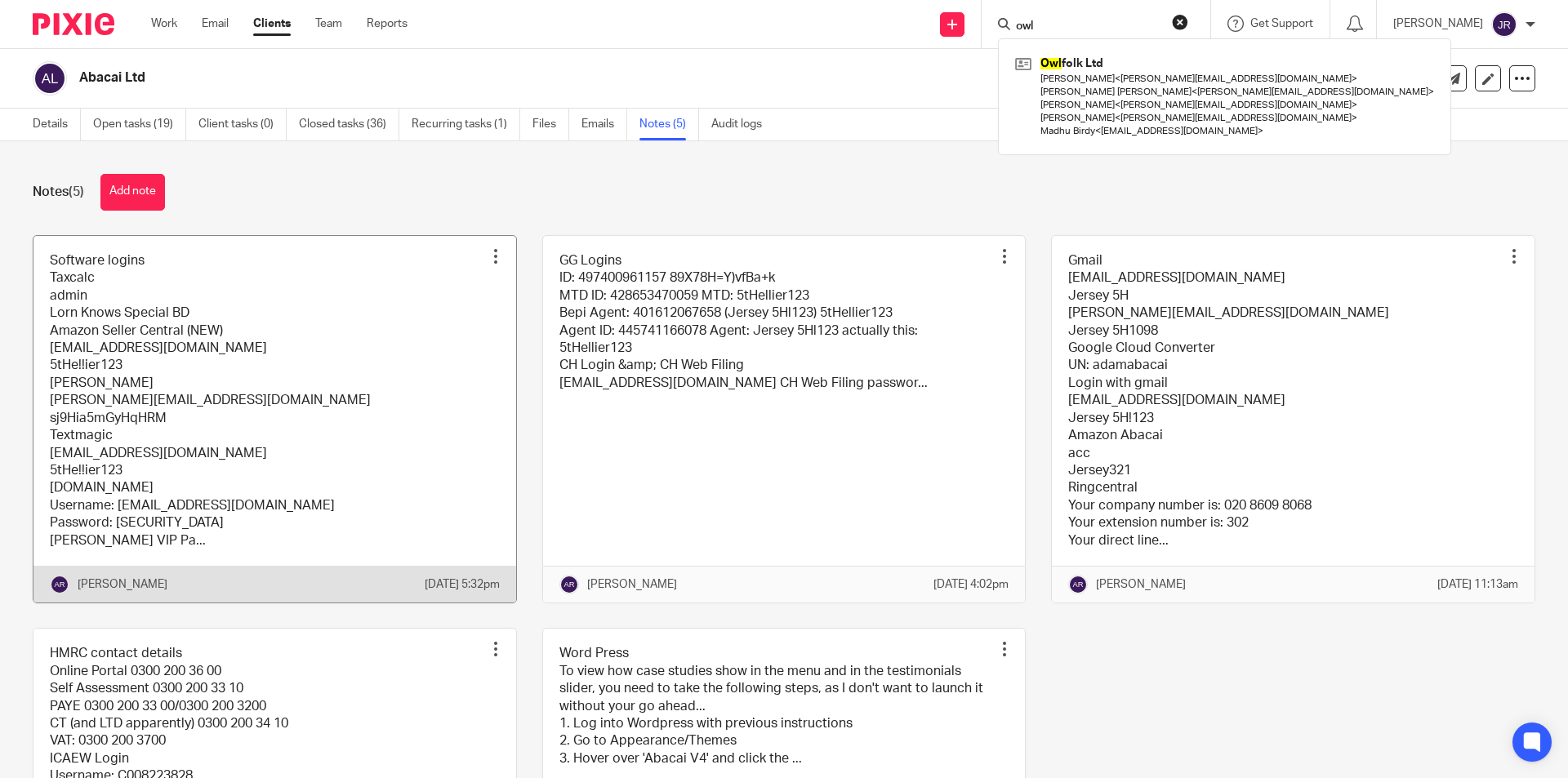
click at [300, 355] on link at bounding box center [275, 419] width 482 height 367
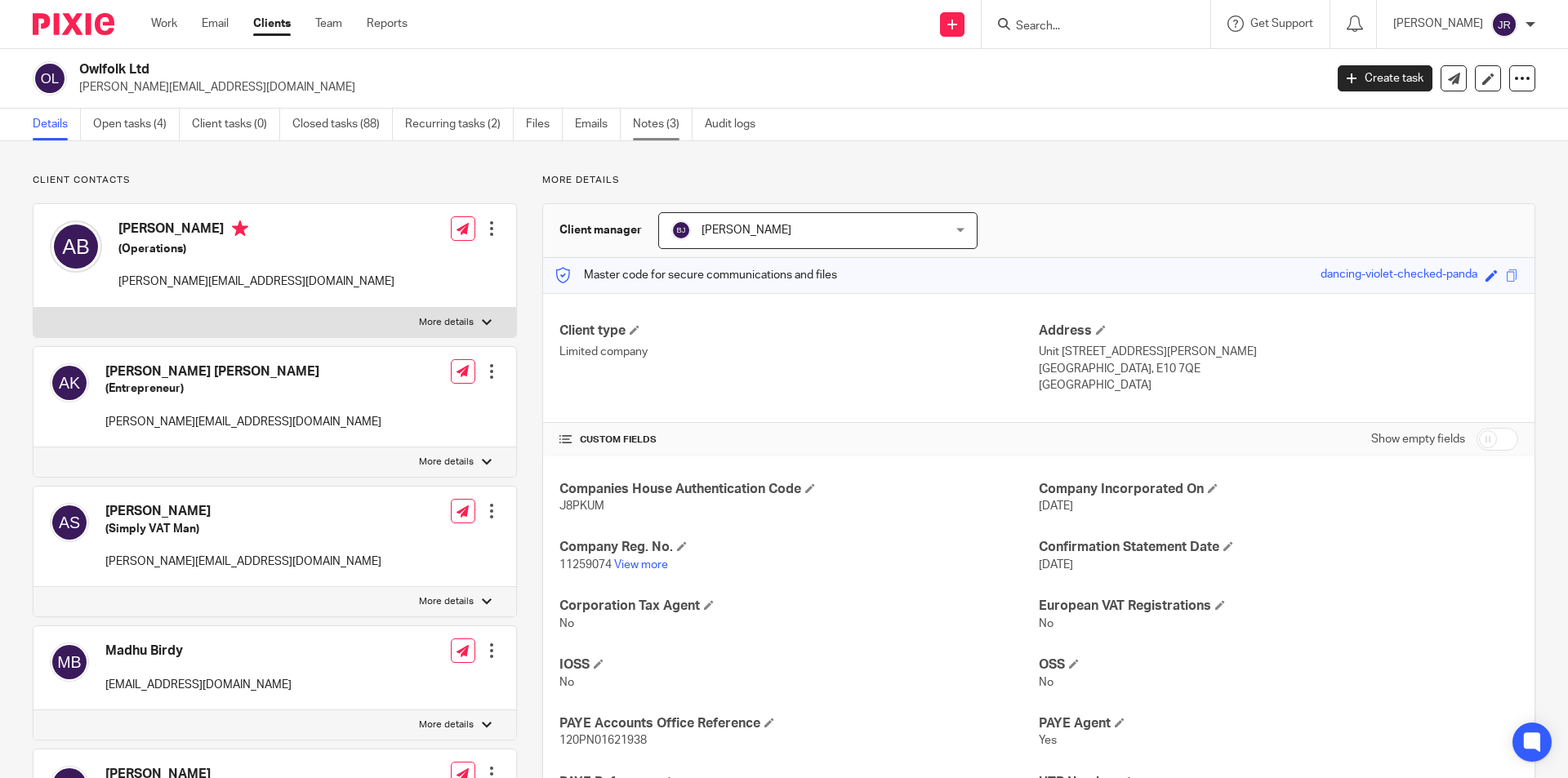
click at [678, 117] on link "Notes (3)" at bounding box center [662, 125] width 60 height 32
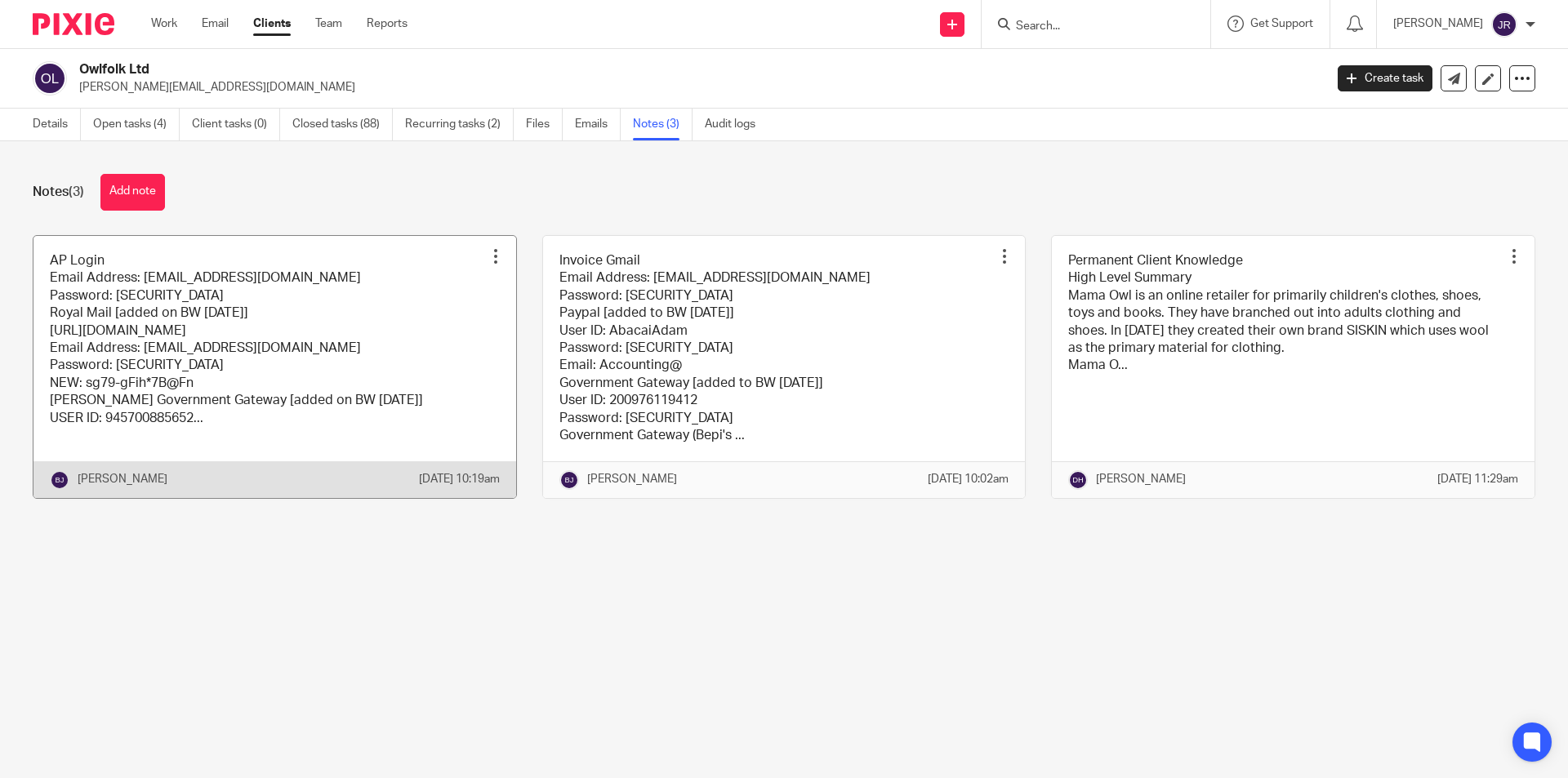
click at [324, 414] on link at bounding box center [275, 367] width 482 height 262
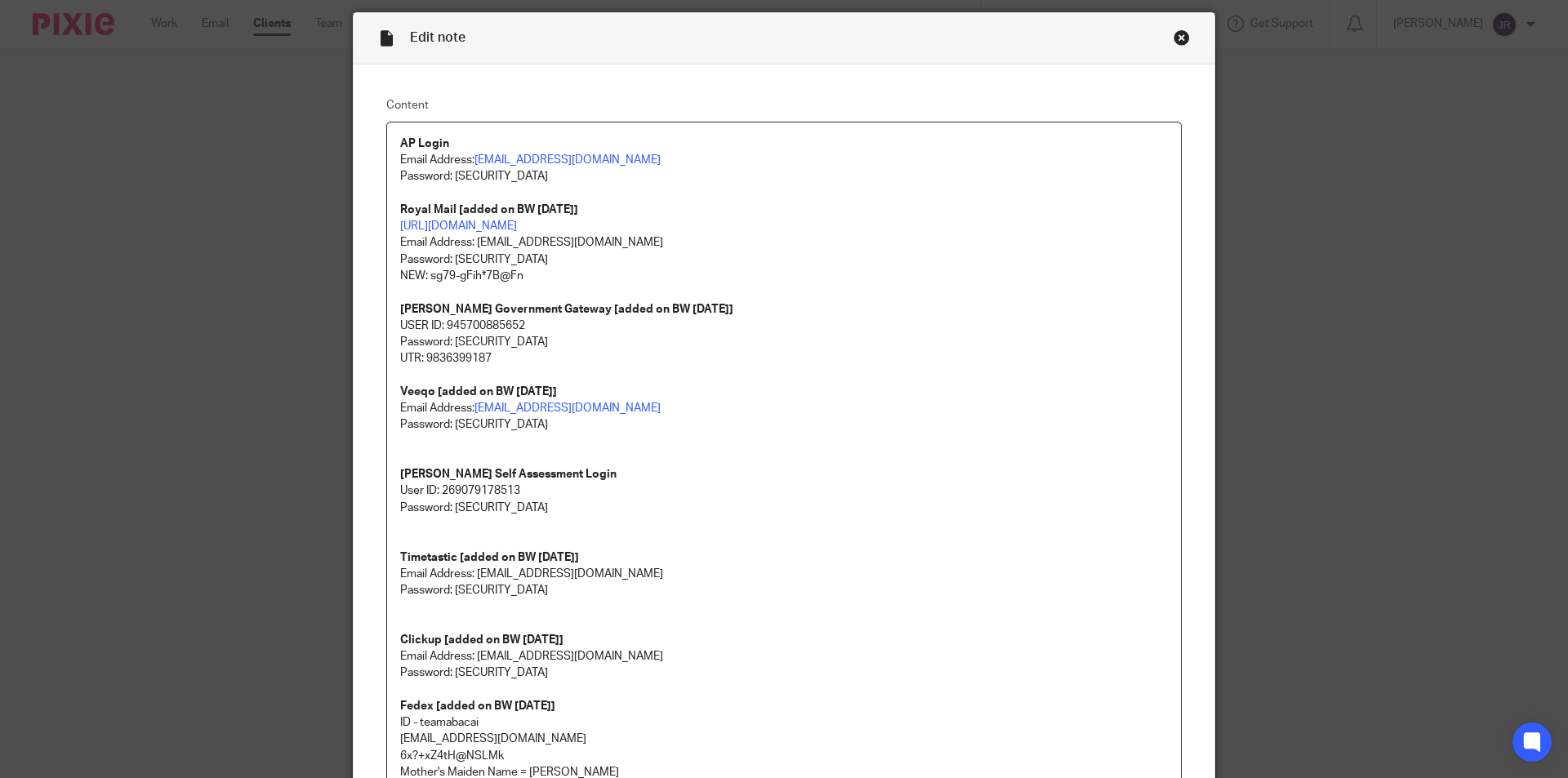
scroll to position [82, 0]
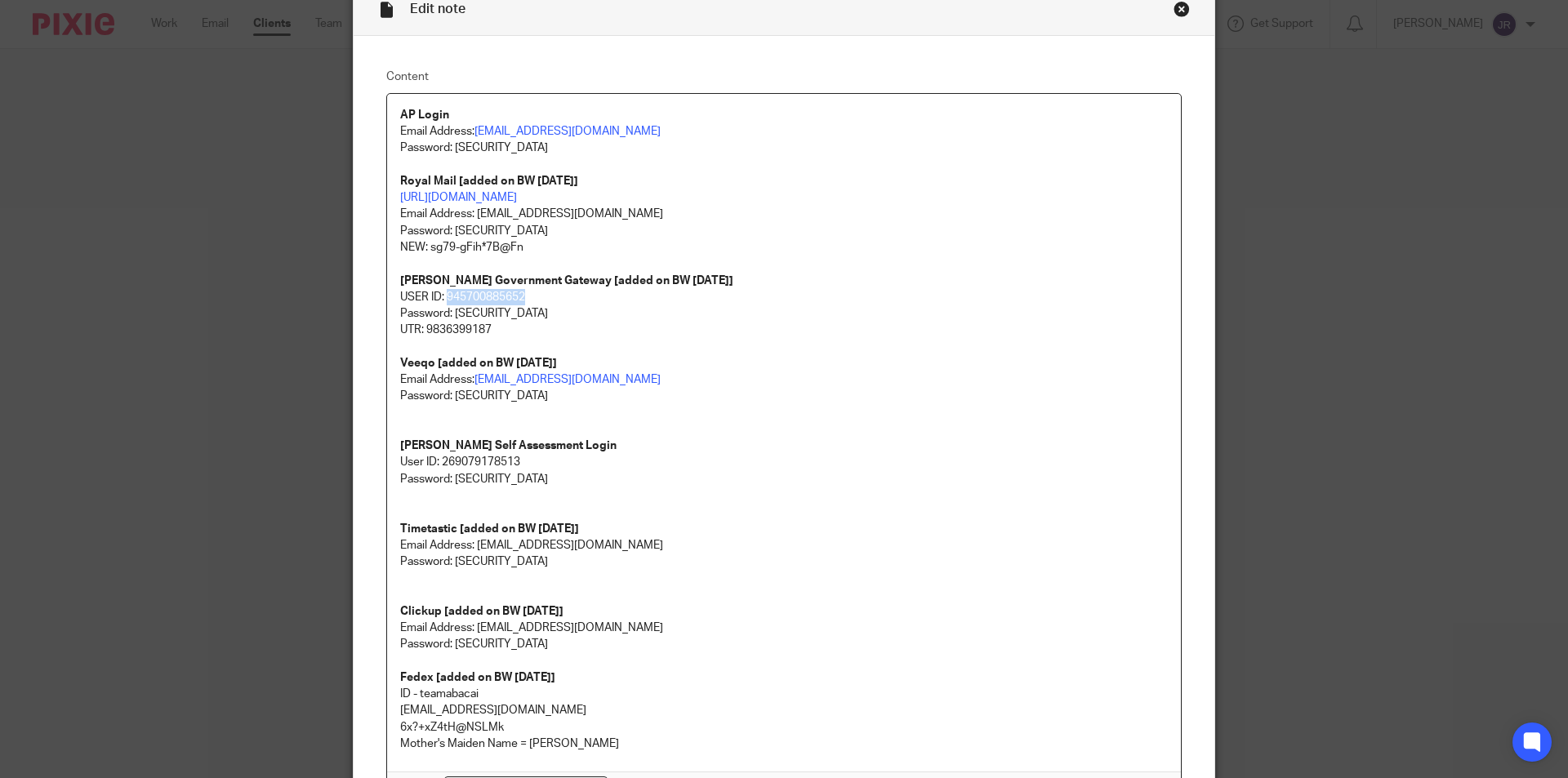
drag, startPoint x: 524, startPoint y: 296, endPoint x: 444, endPoint y: 292, distance: 80.1
click at [444, 292] on p "USER ID: 945700885652" at bounding box center [784, 297] width 767 height 16
copy p "945700885652"
drag, startPoint x: 517, startPoint y: 313, endPoint x: 450, endPoint y: 313, distance: 67.0
click at [450, 313] on p "Password: Walton10/?" at bounding box center [784, 313] width 767 height 16
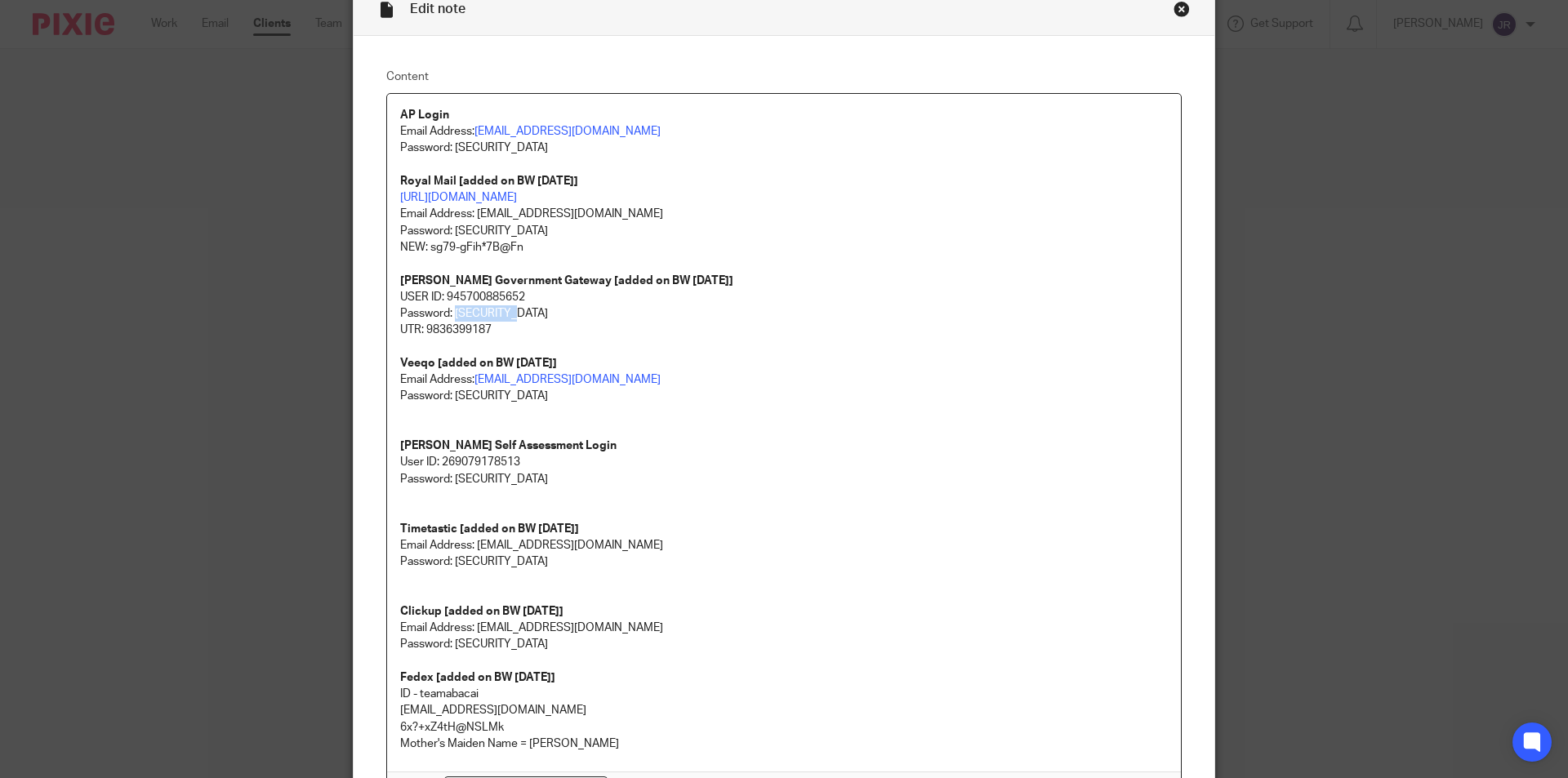
copy p "Walton10/?"
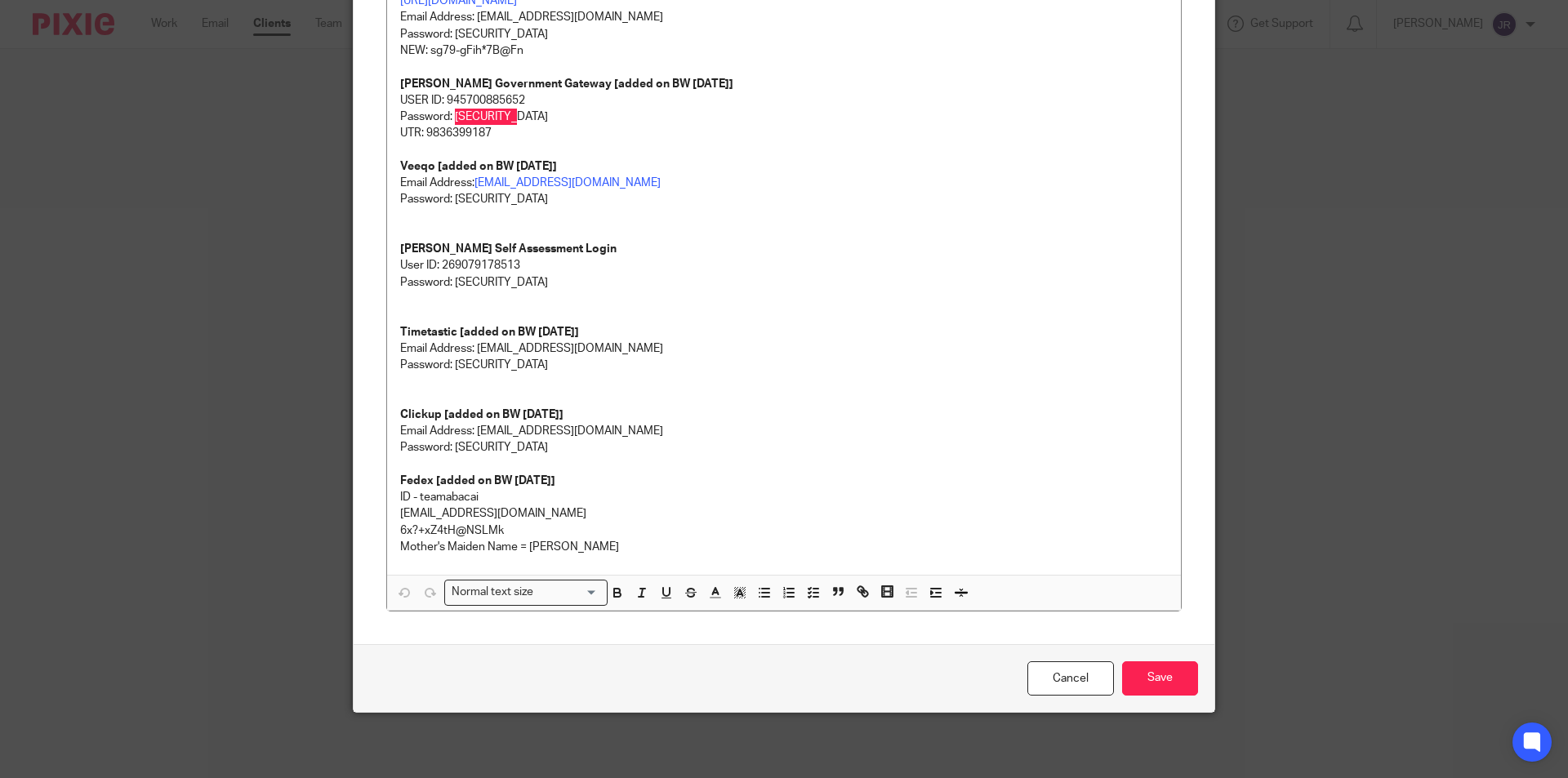
scroll to position [0, 0]
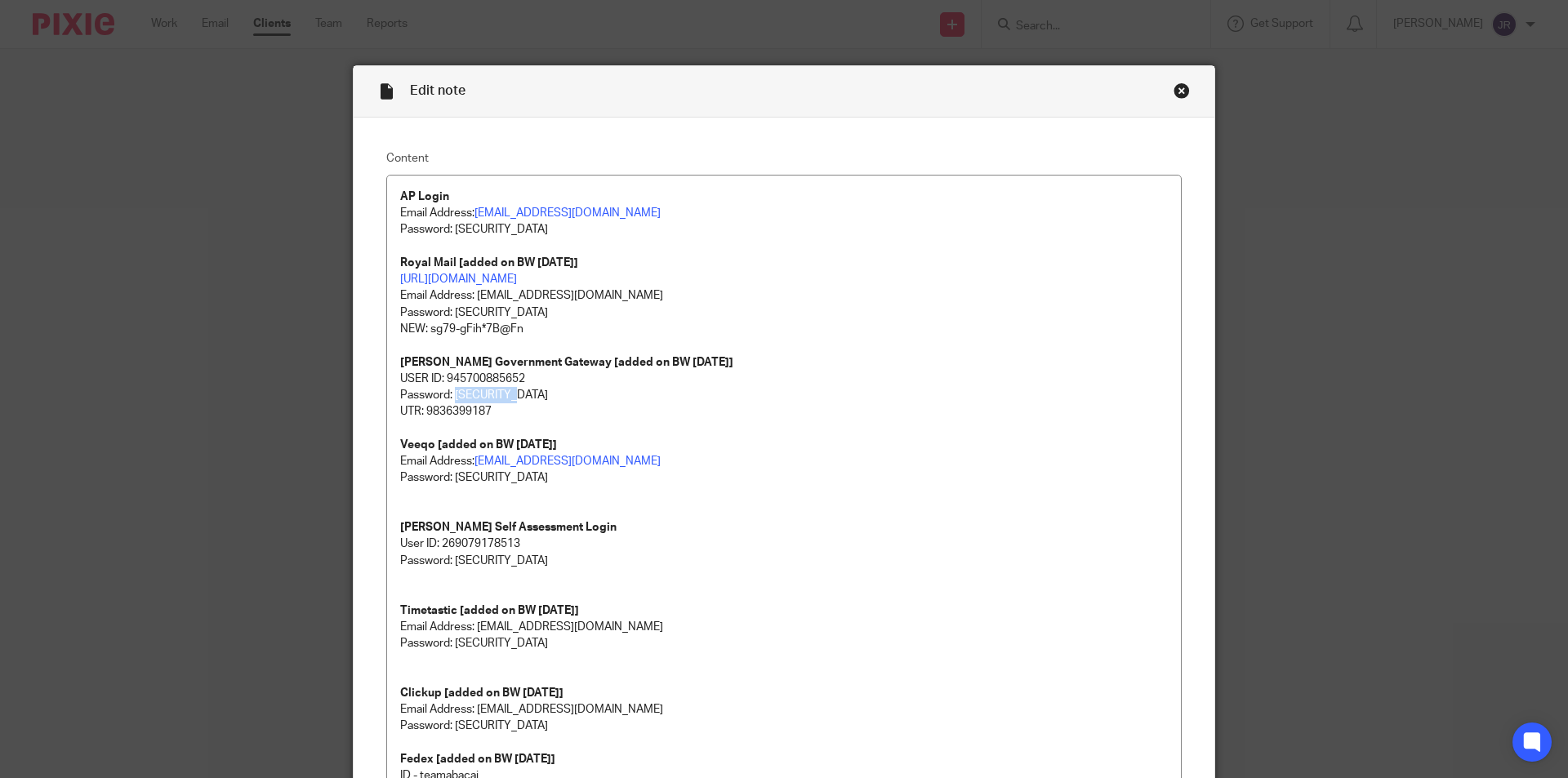
click at [1177, 88] on div "Close this dialog window" at bounding box center [1181, 90] width 16 height 16
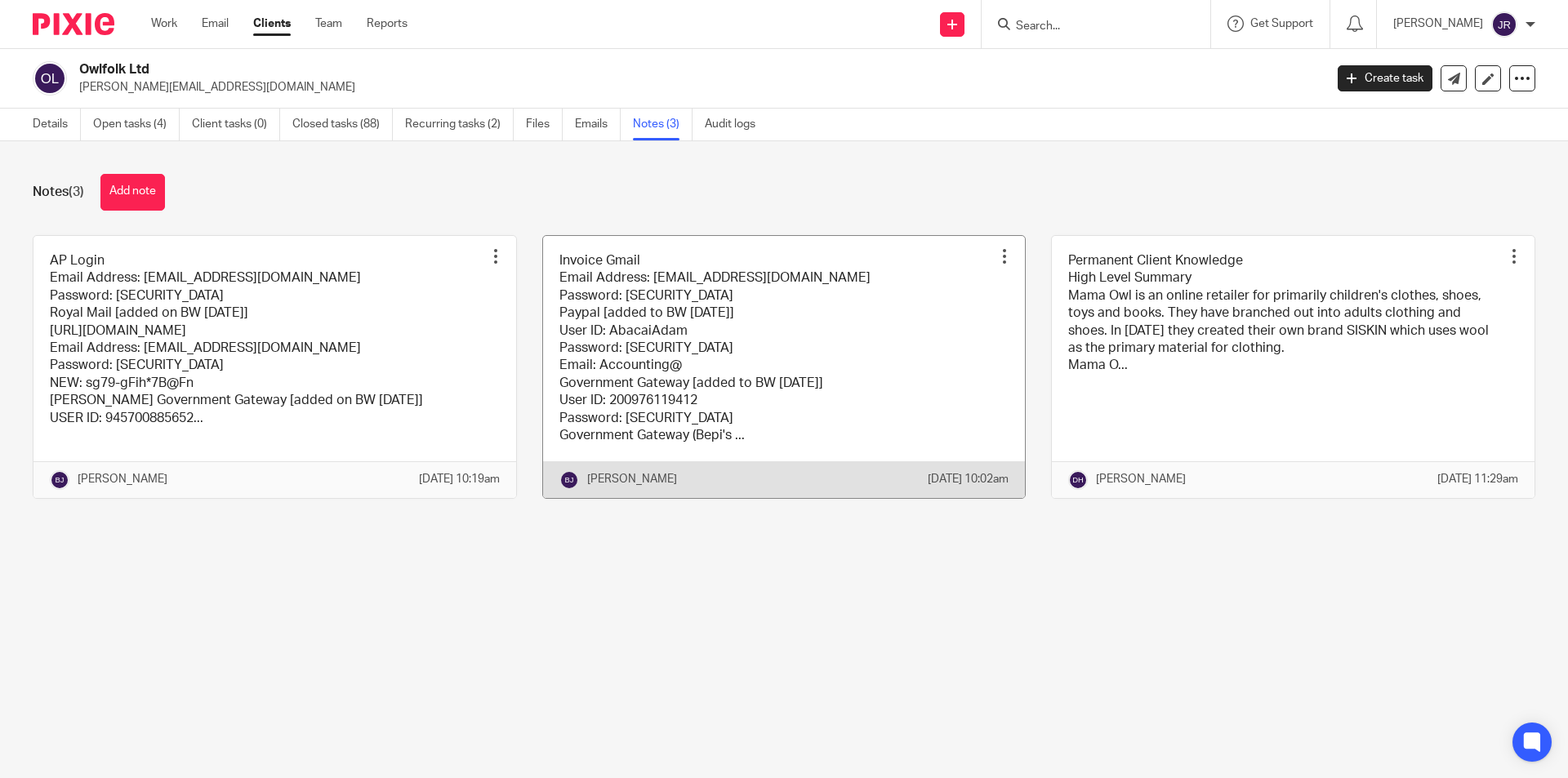
click at [728, 320] on link at bounding box center [784, 367] width 482 height 262
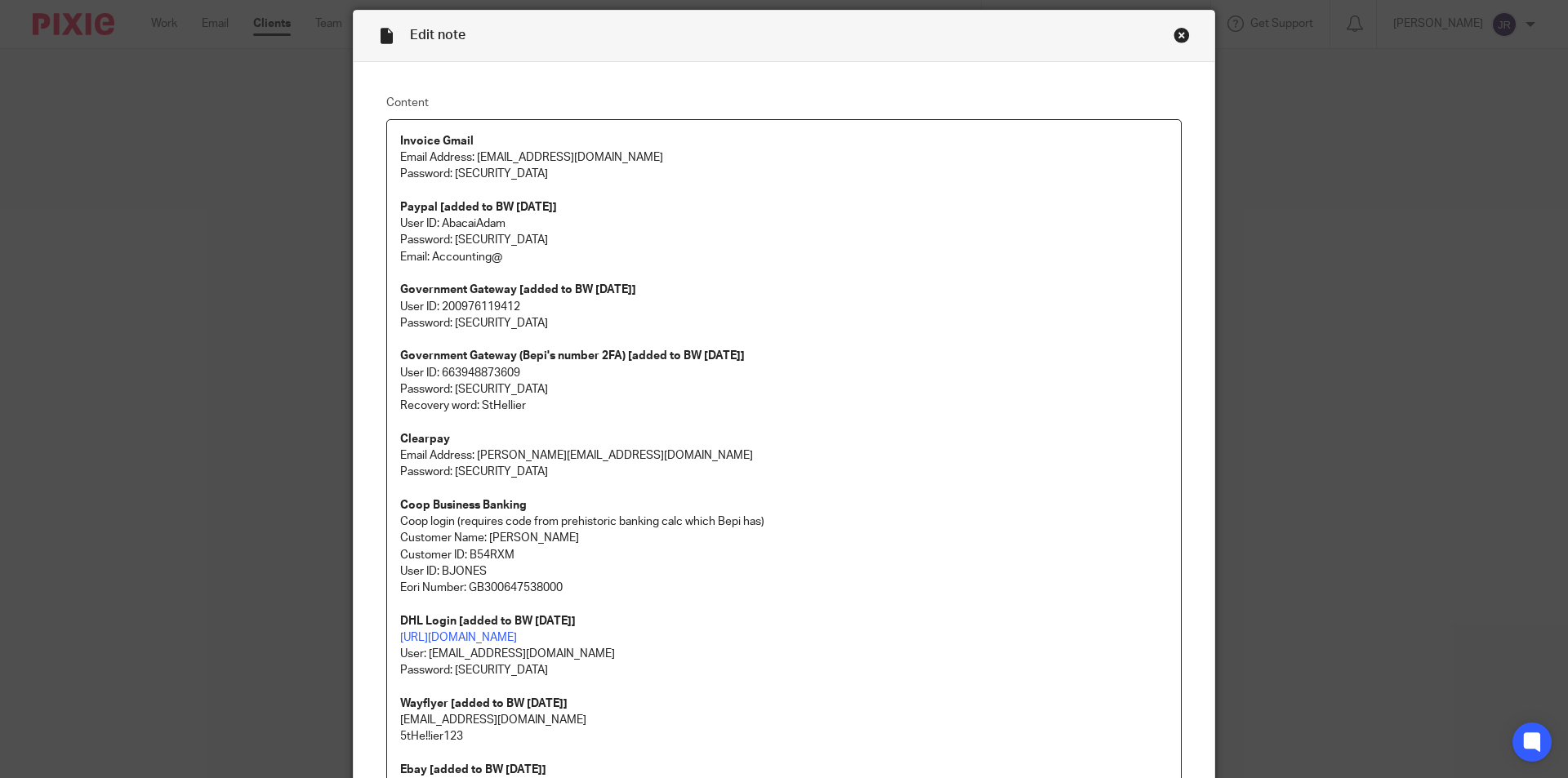
scroll to position [82, 0]
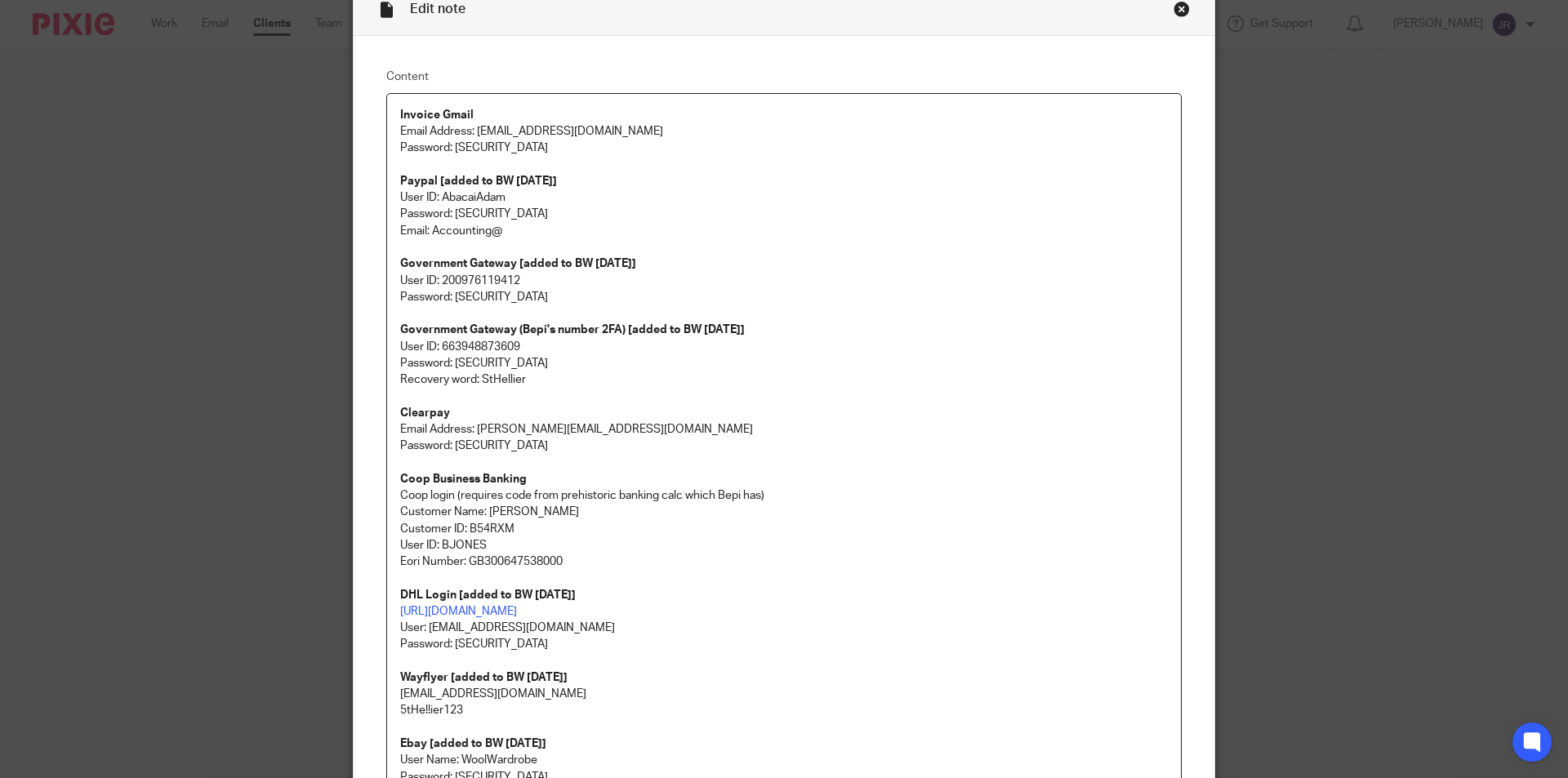
drag, startPoint x: 527, startPoint y: 274, endPoint x: 436, endPoint y: 280, distance: 91.2
click at [436, 280] on p "User ID: 200976119412 Password: mamaowlhmrc2021" at bounding box center [784, 290] width 767 height 34
copy p "200976119412"
drag, startPoint x: 558, startPoint y: 304, endPoint x: 451, endPoint y: 301, distance: 107.0
click at [451, 301] on p "User ID: 200976119412 Password: mamaowlhmrc2021" at bounding box center [784, 290] width 767 height 34
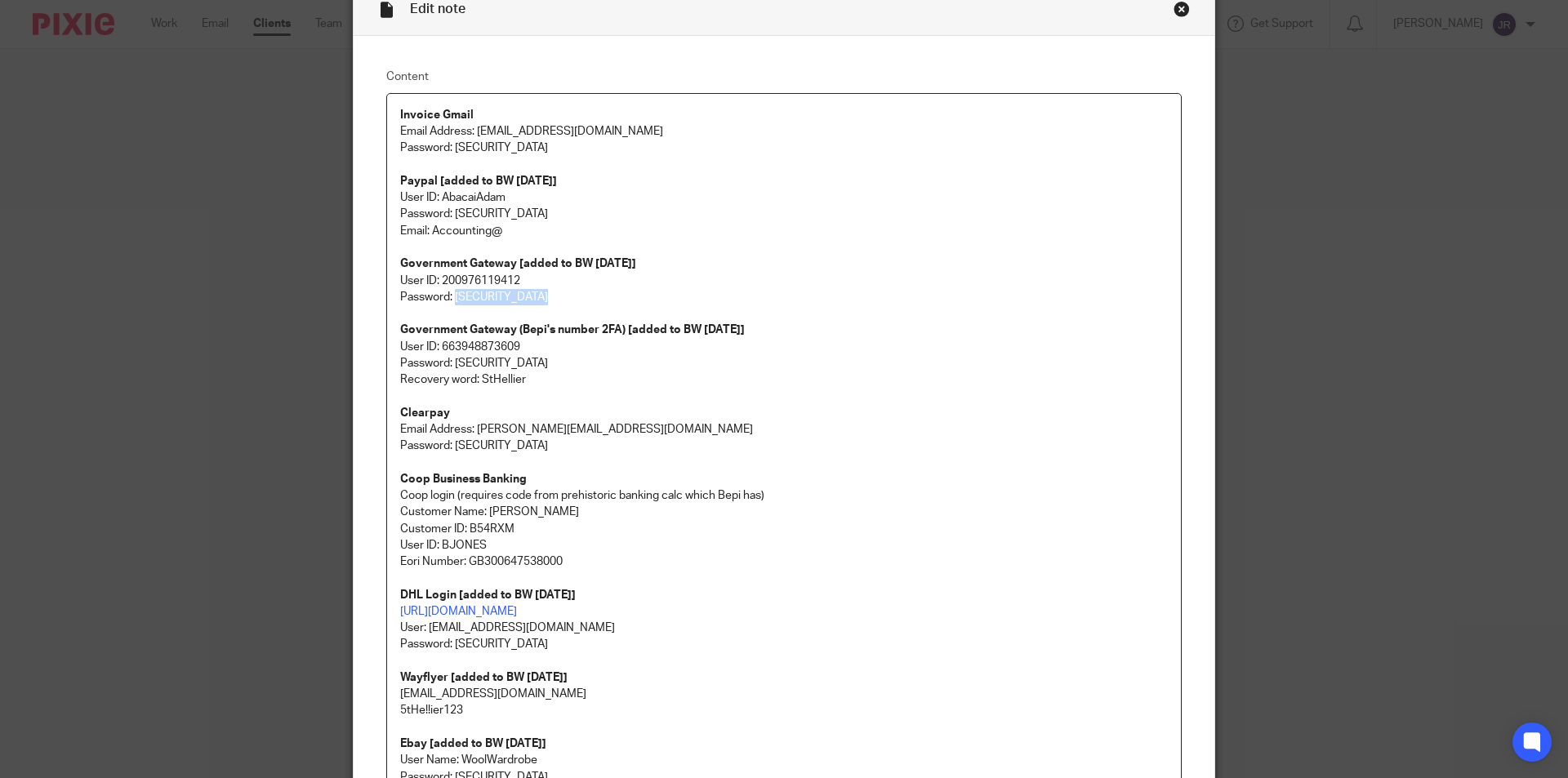
copy p "mamaowlhmrc2021"
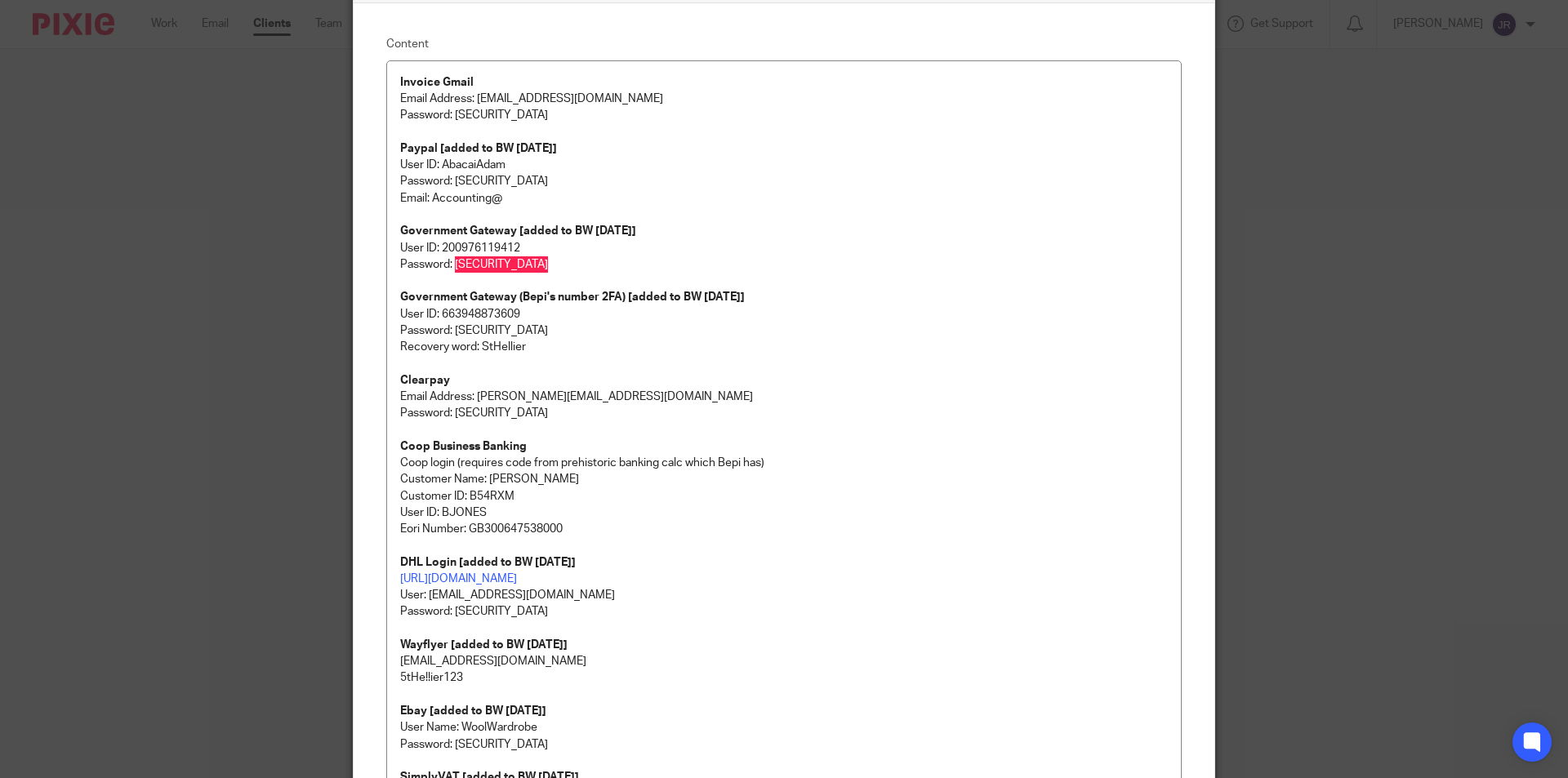
scroll to position [0, 0]
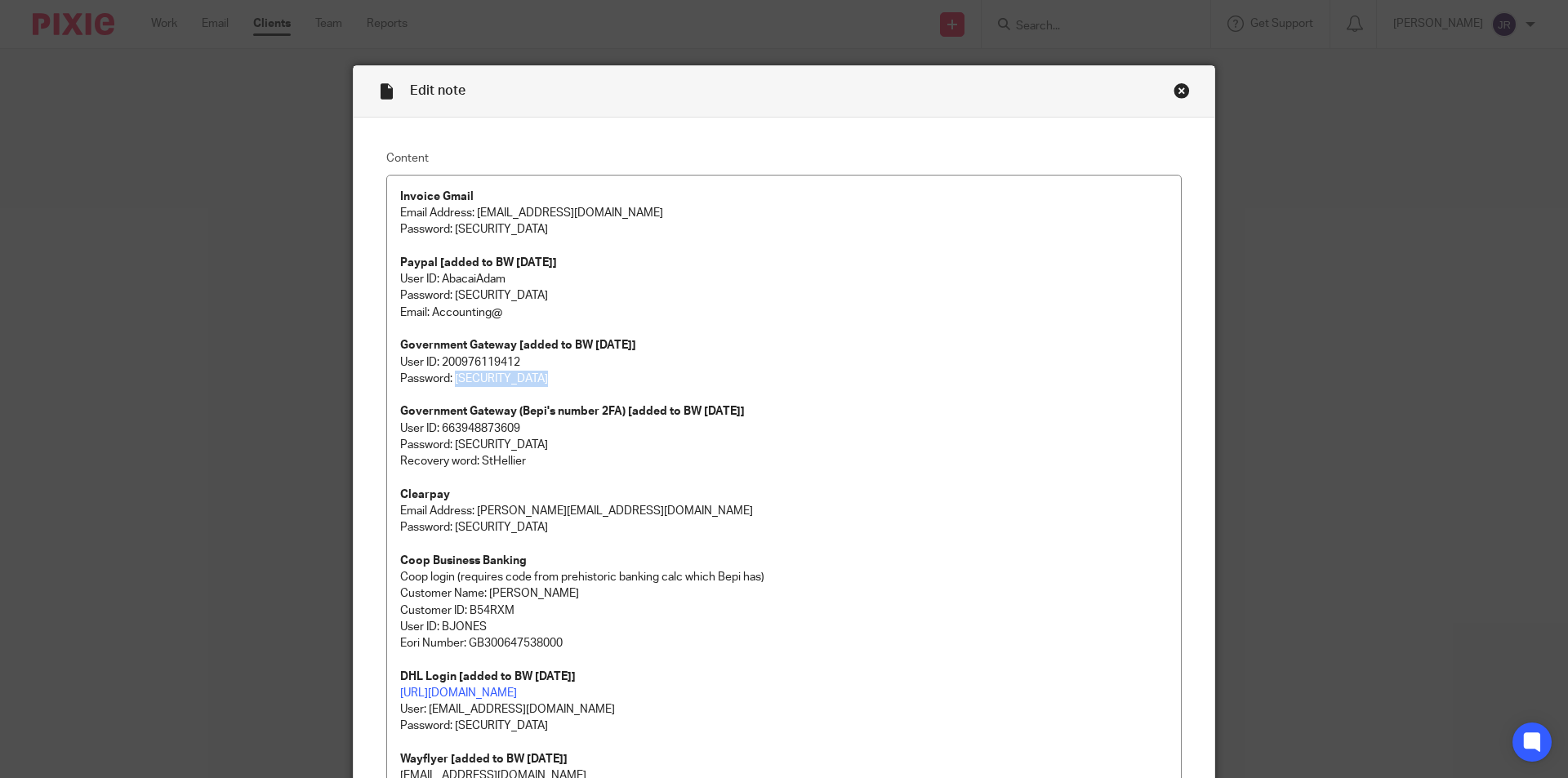
click at [1175, 85] on div "Close this dialog window" at bounding box center [1181, 90] width 16 height 16
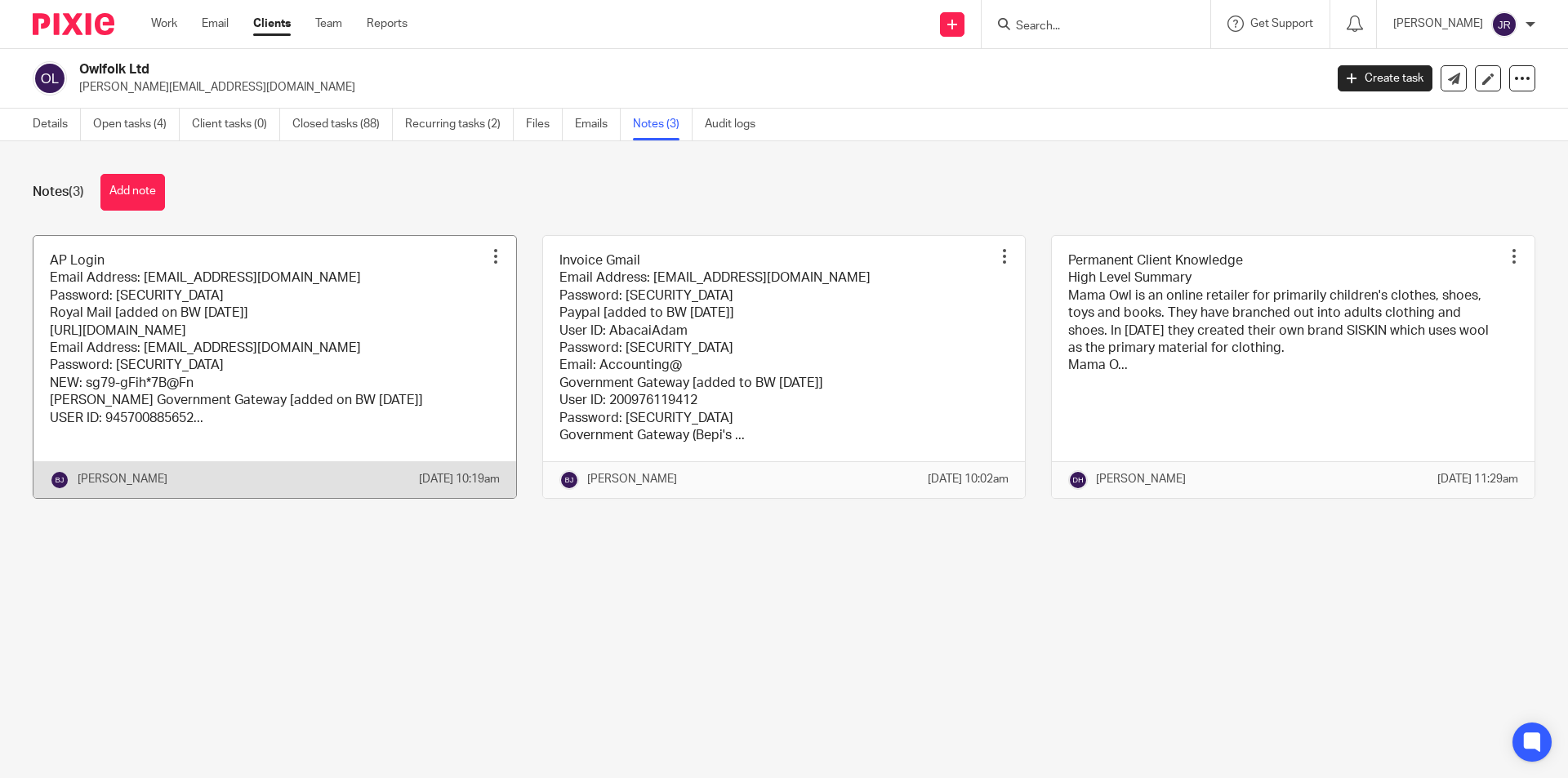
click at [400, 345] on link at bounding box center [275, 367] width 482 height 262
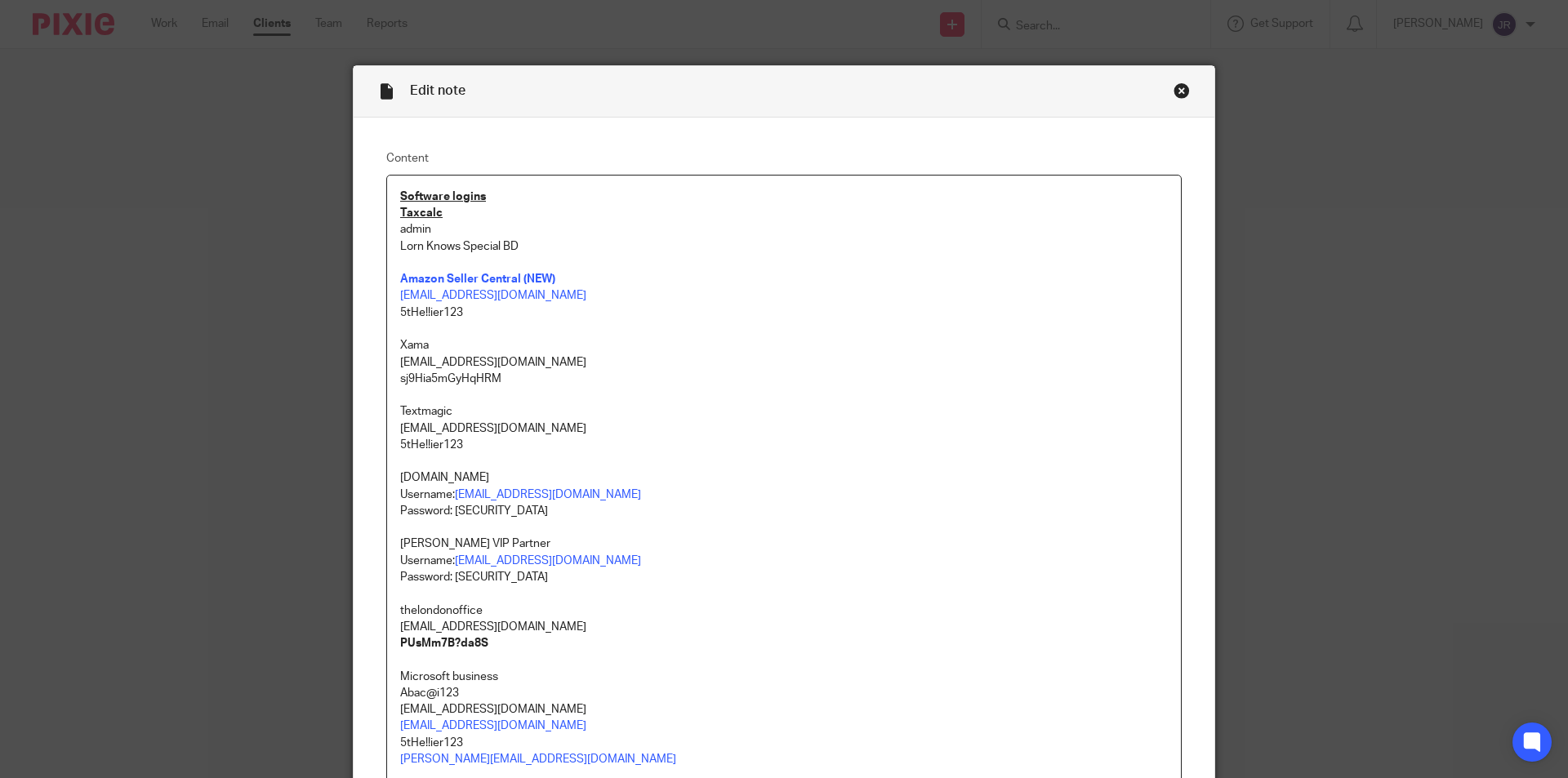
click at [1176, 90] on div "Close this dialog window" at bounding box center [1181, 90] width 16 height 16
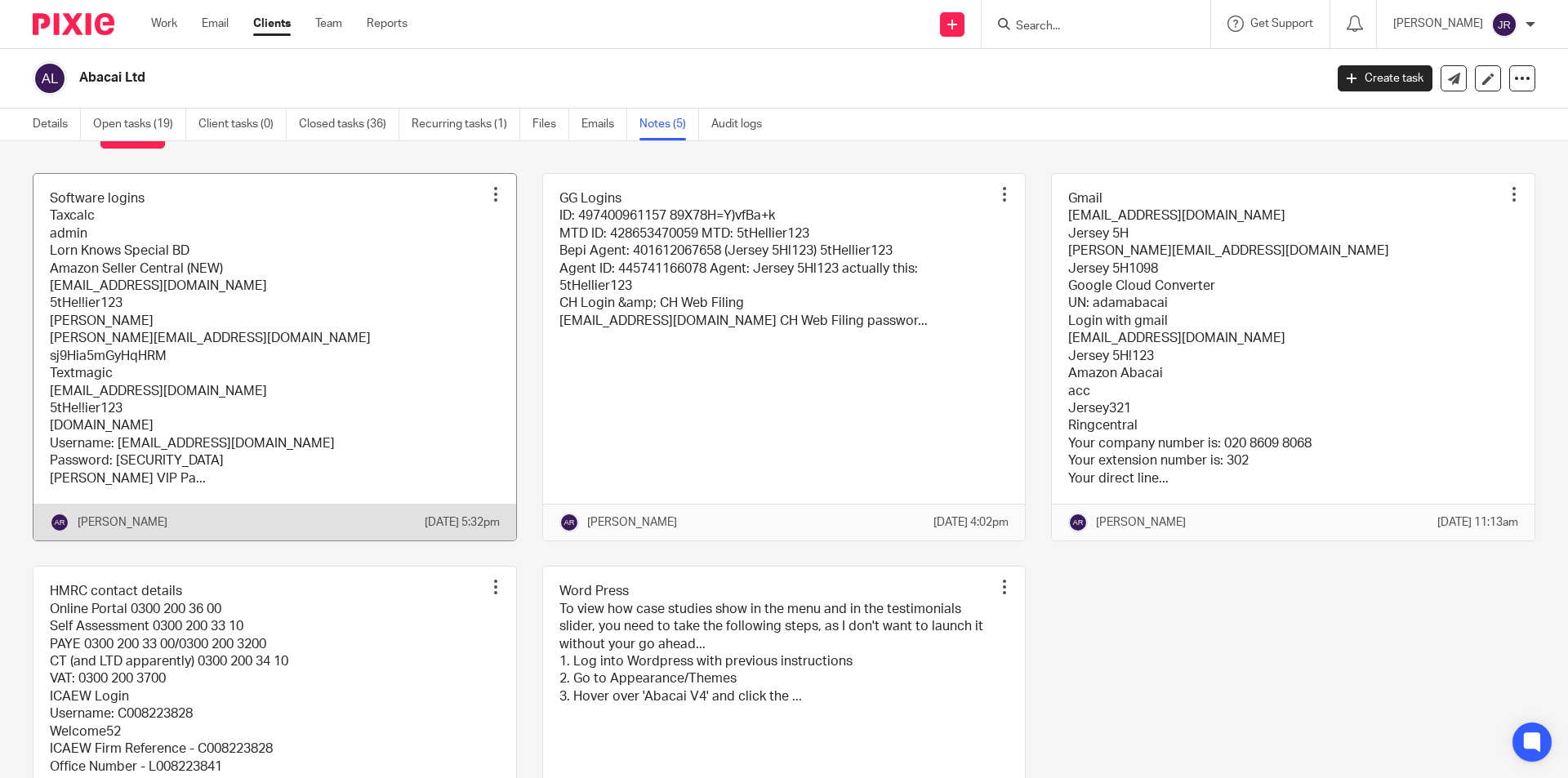
scroll to position [82, 0]
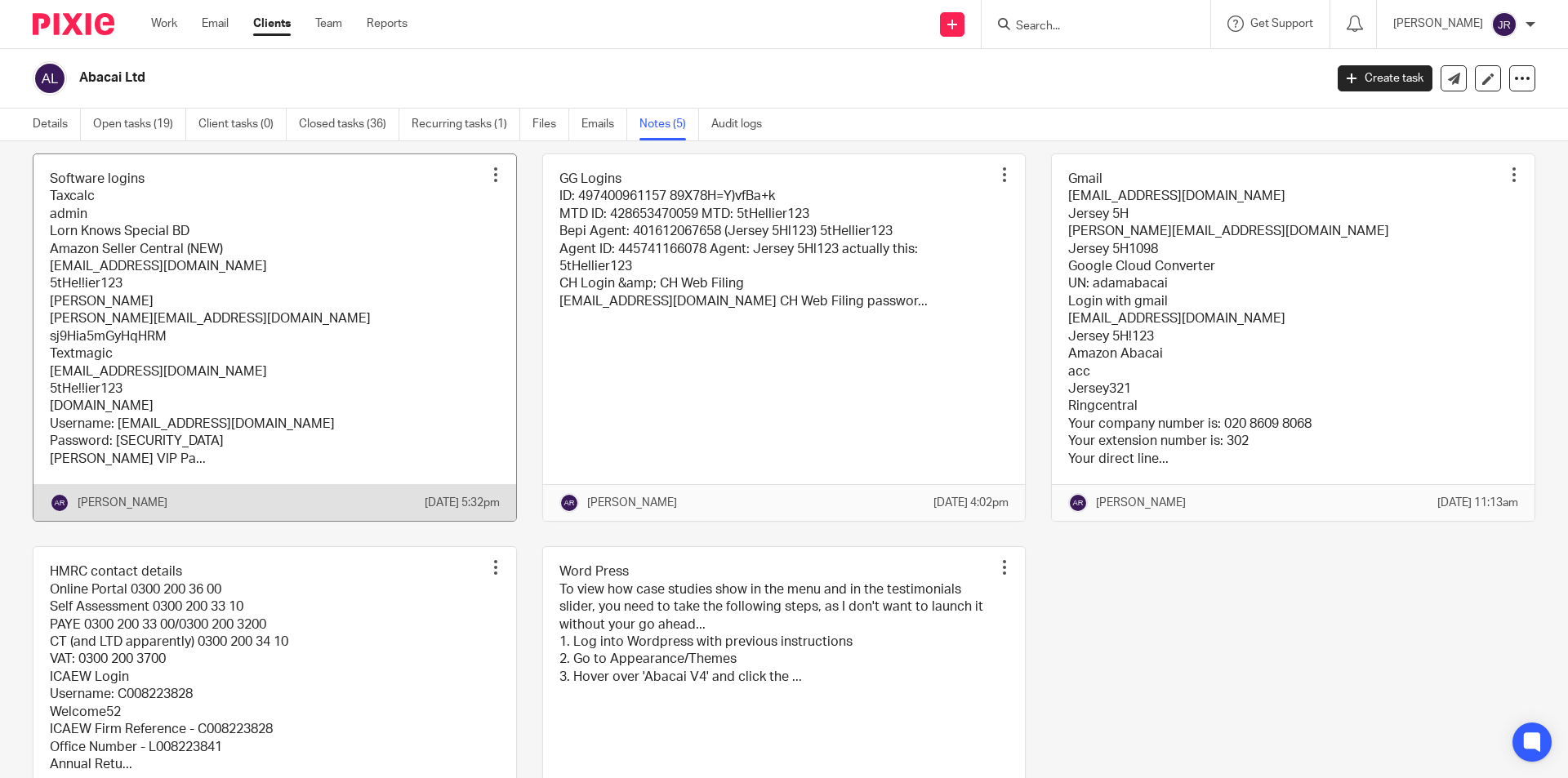
click at [313, 342] on link at bounding box center [275, 338] width 482 height 367
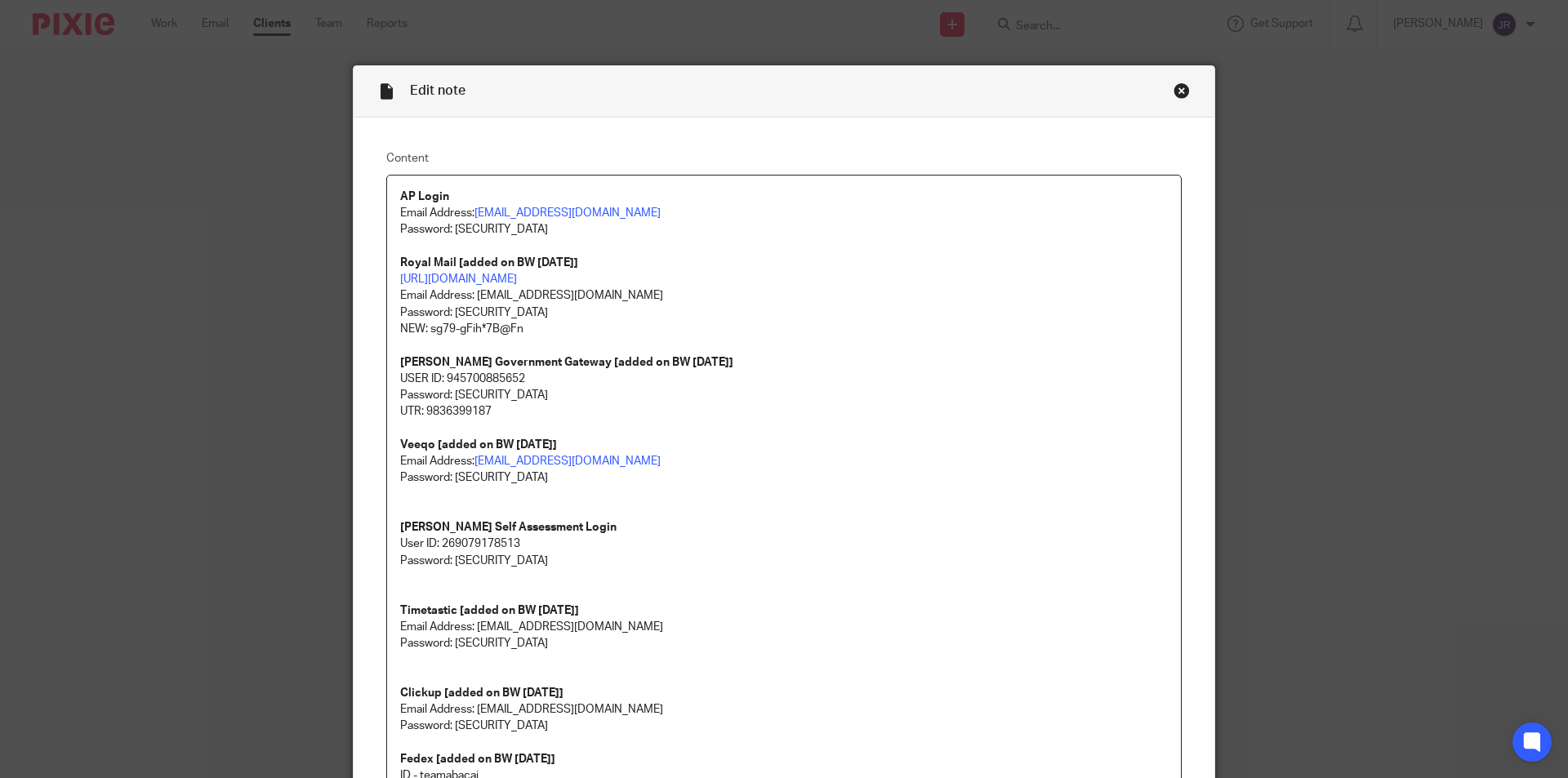
click at [1175, 86] on div "Close this dialog window" at bounding box center [1181, 90] width 16 height 16
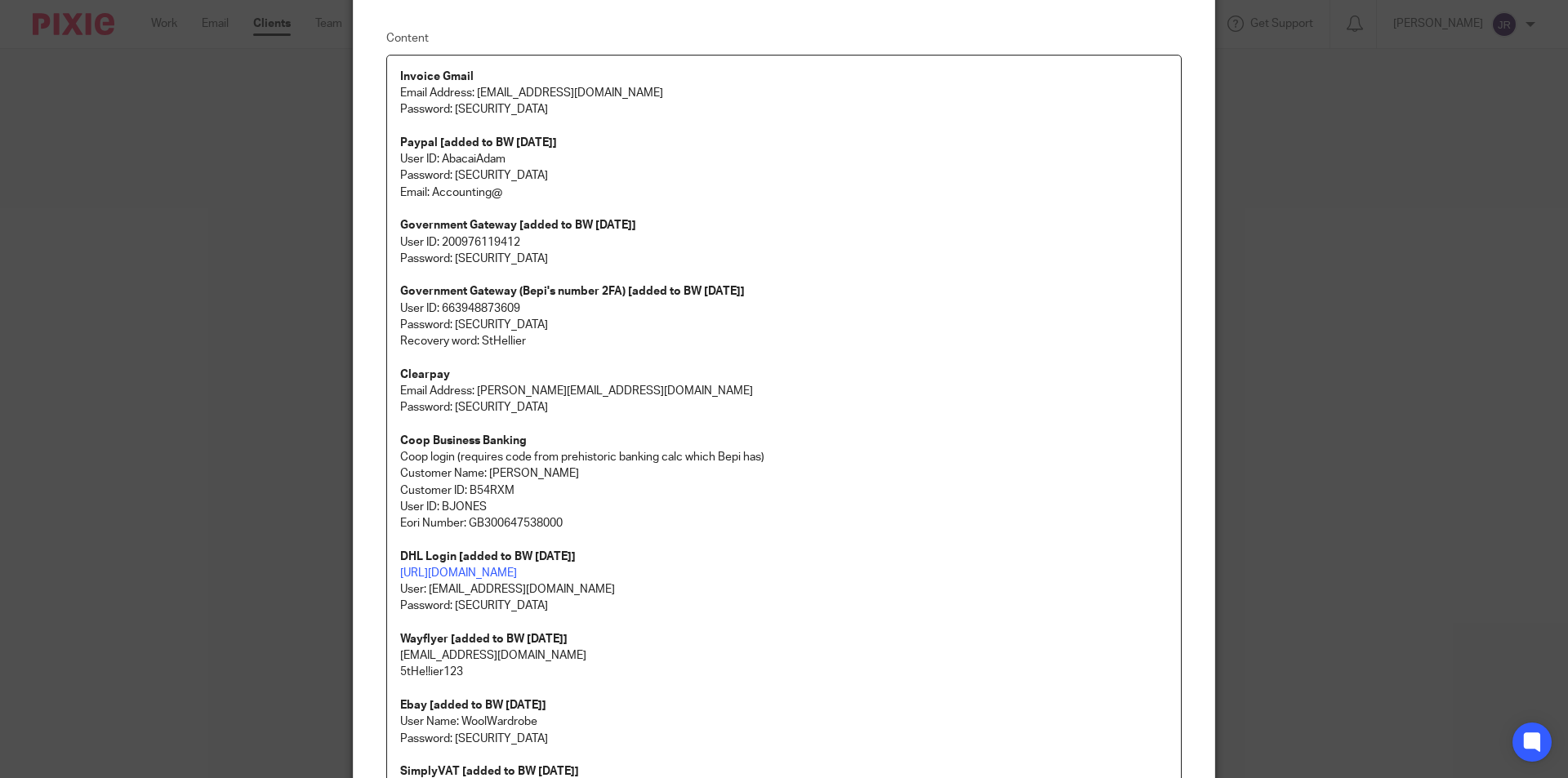
scroll to position [82, 0]
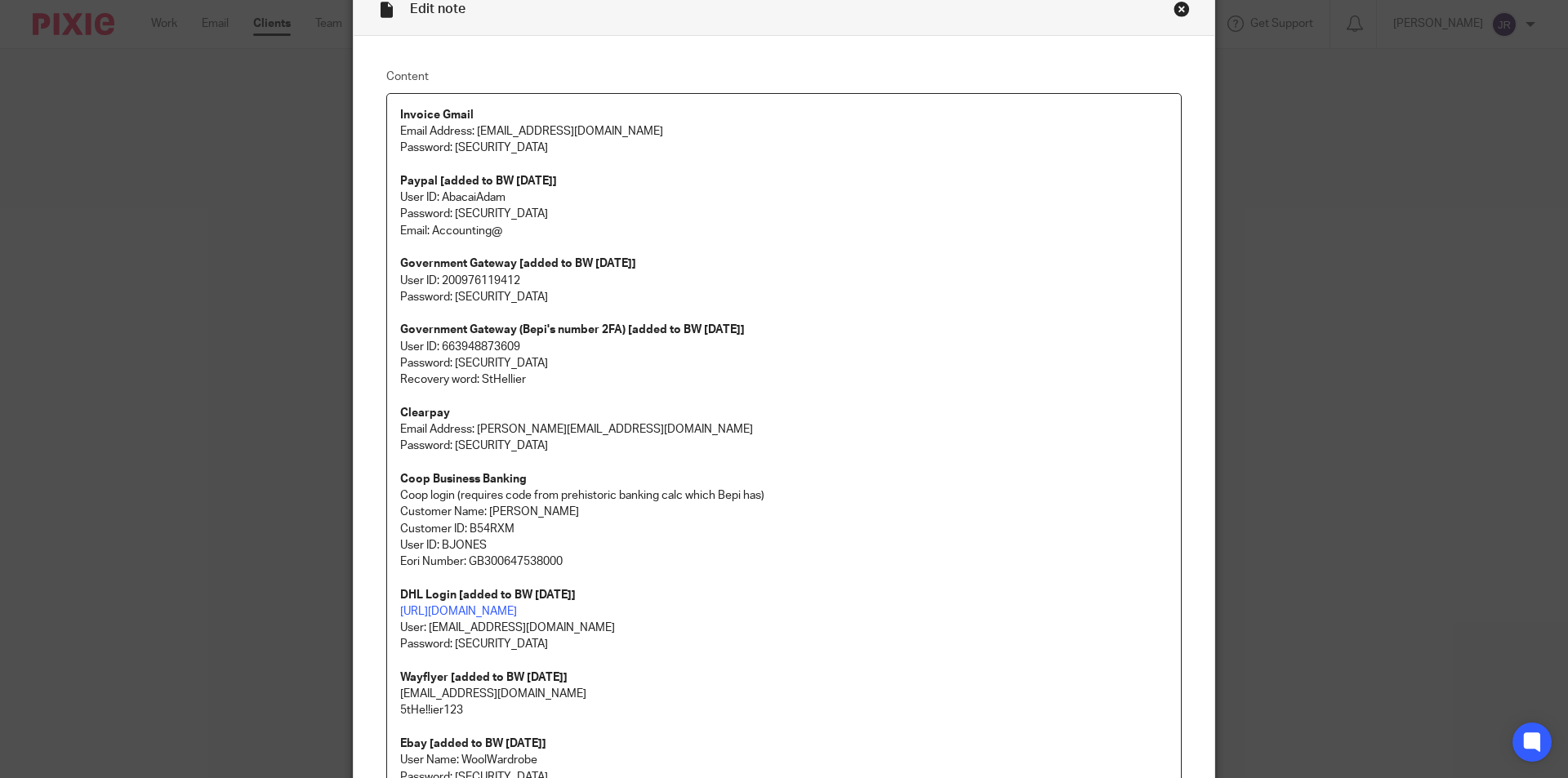
click at [1174, 8] on div "Close this dialog window" at bounding box center [1181, 8] width 16 height 16
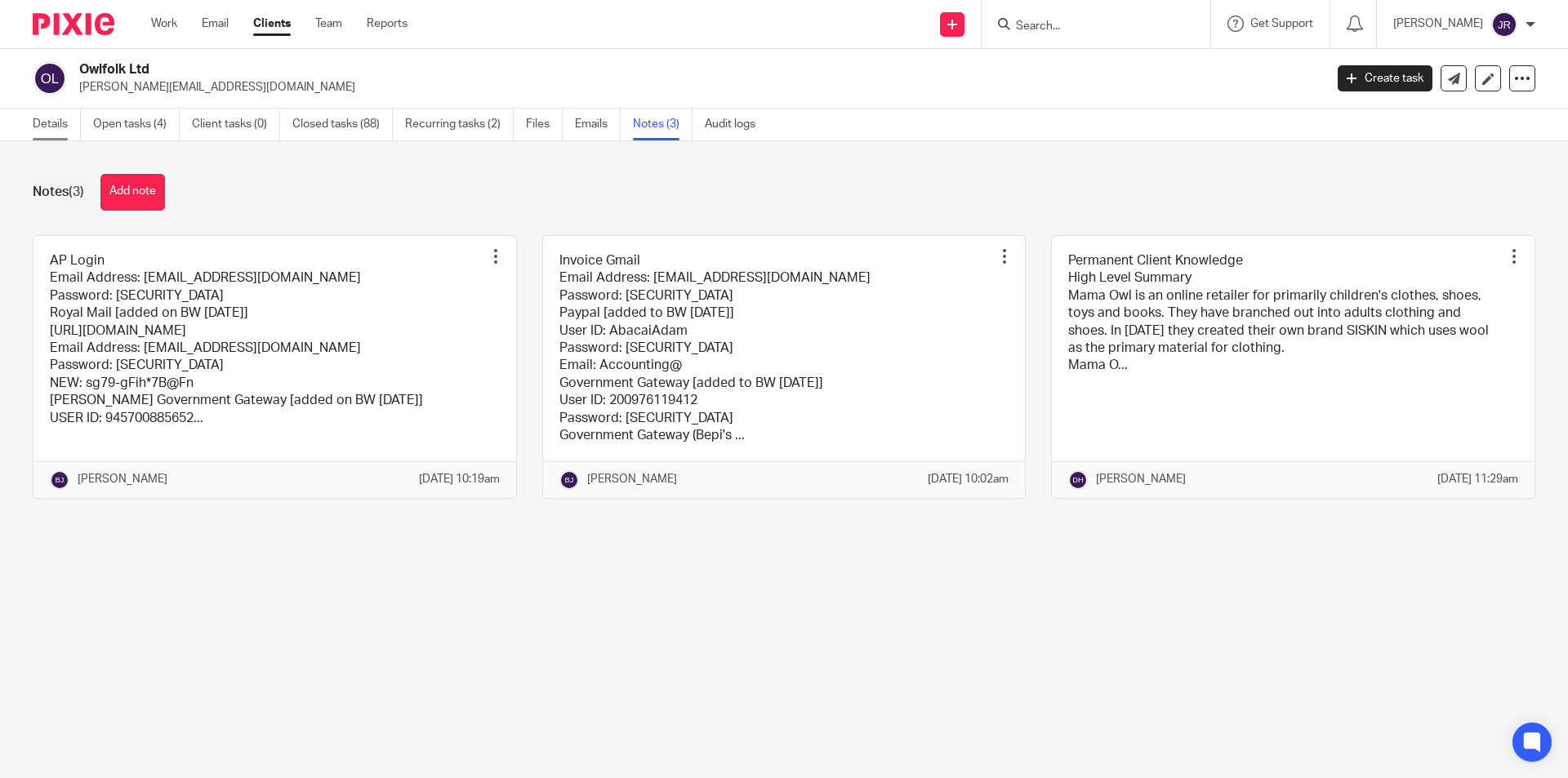
click at [58, 124] on link "Details" at bounding box center [57, 125] width 48 height 32
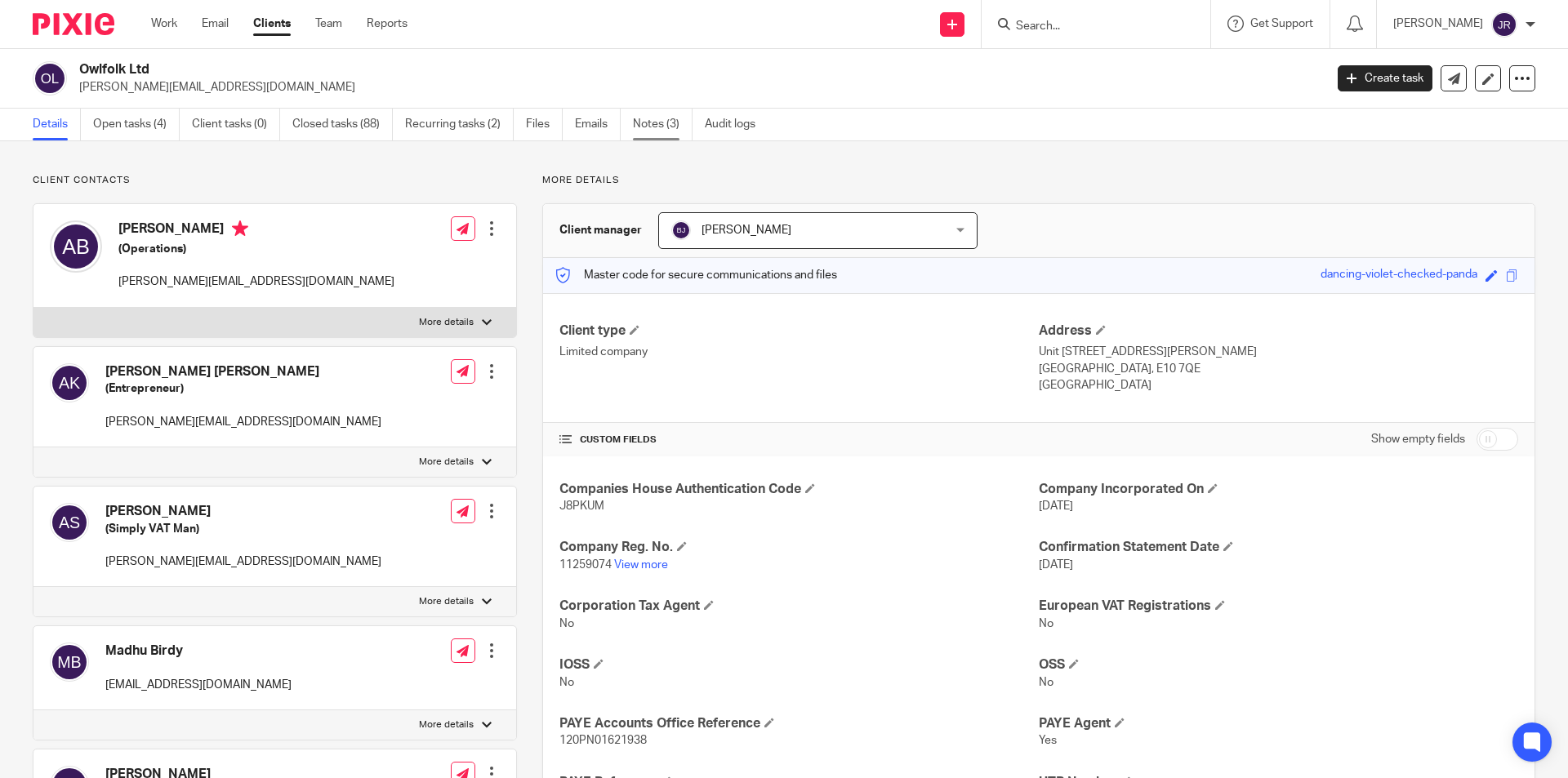
click at [664, 119] on link "Notes (3)" at bounding box center [662, 125] width 60 height 32
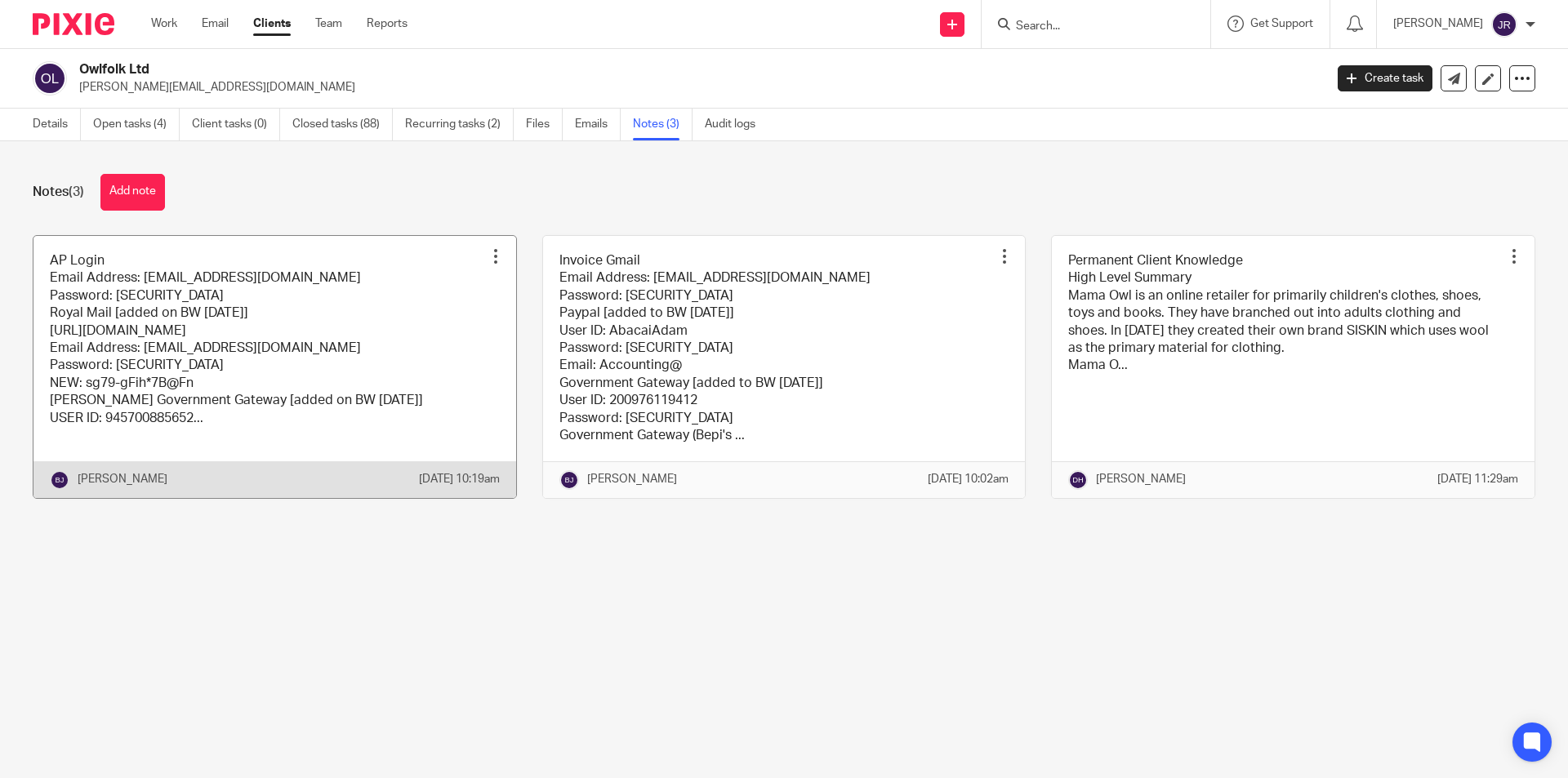
click at [337, 351] on link at bounding box center [275, 367] width 482 height 262
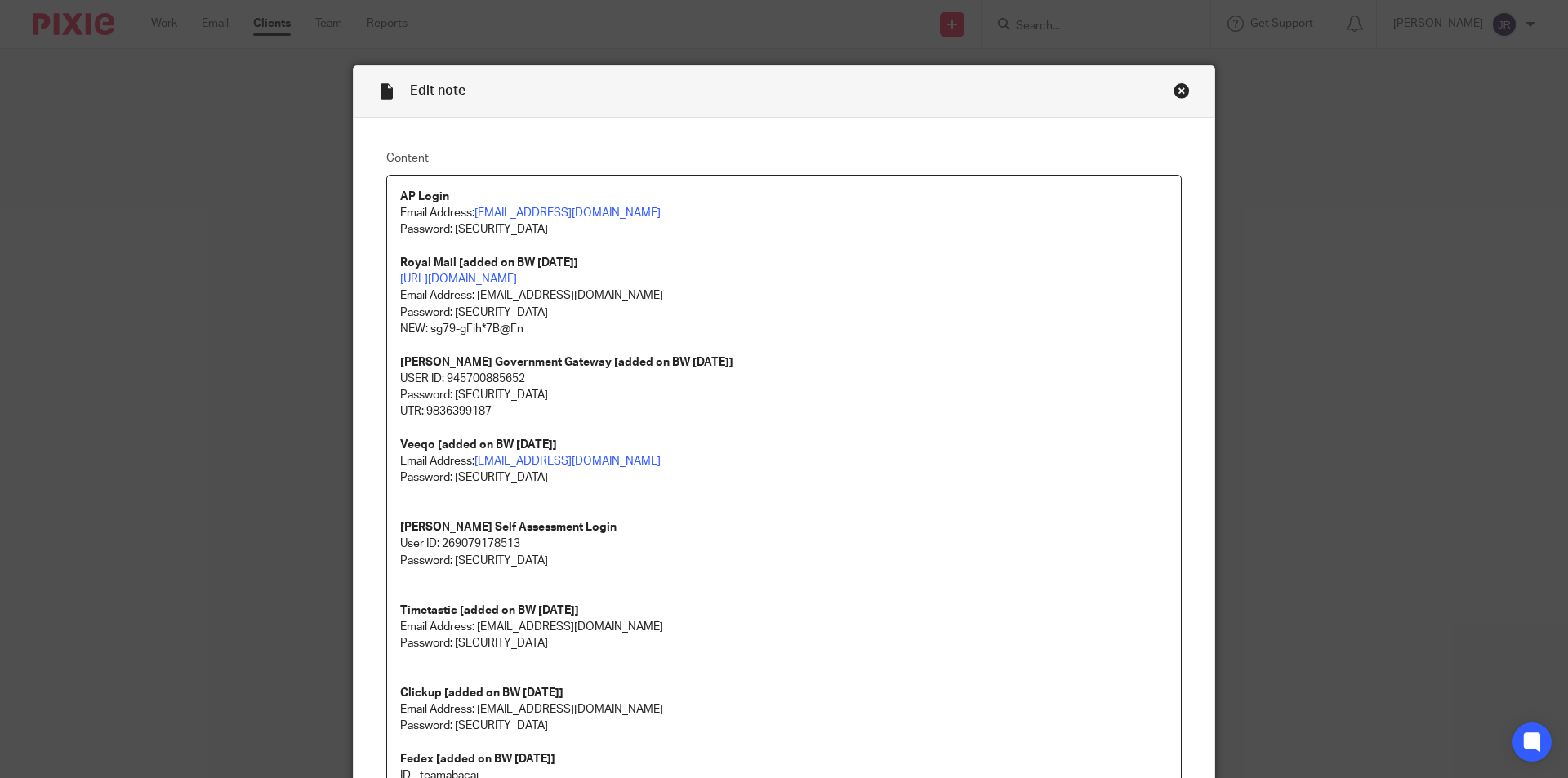
click at [255, 298] on div "Edit note Content AP Login Email Address: abacai@mamaowl.net Password: He11oWor…" at bounding box center [784, 389] width 1568 height 778
click at [1173, 88] on div "Close this dialog window" at bounding box center [1181, 90] width 16 height 16
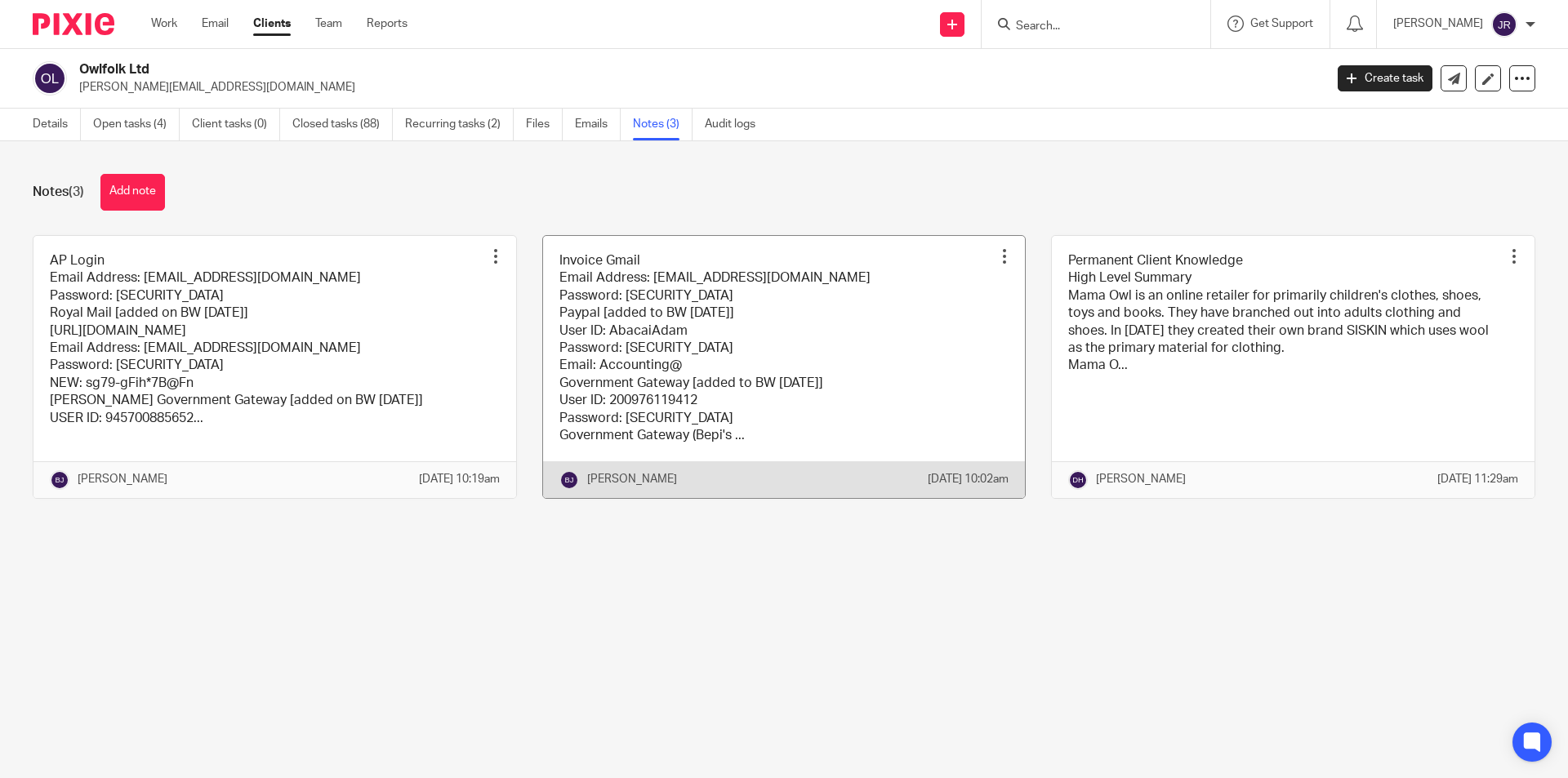
click at [847, 320] on link at bounding box center [784, 367] width 482 height 262
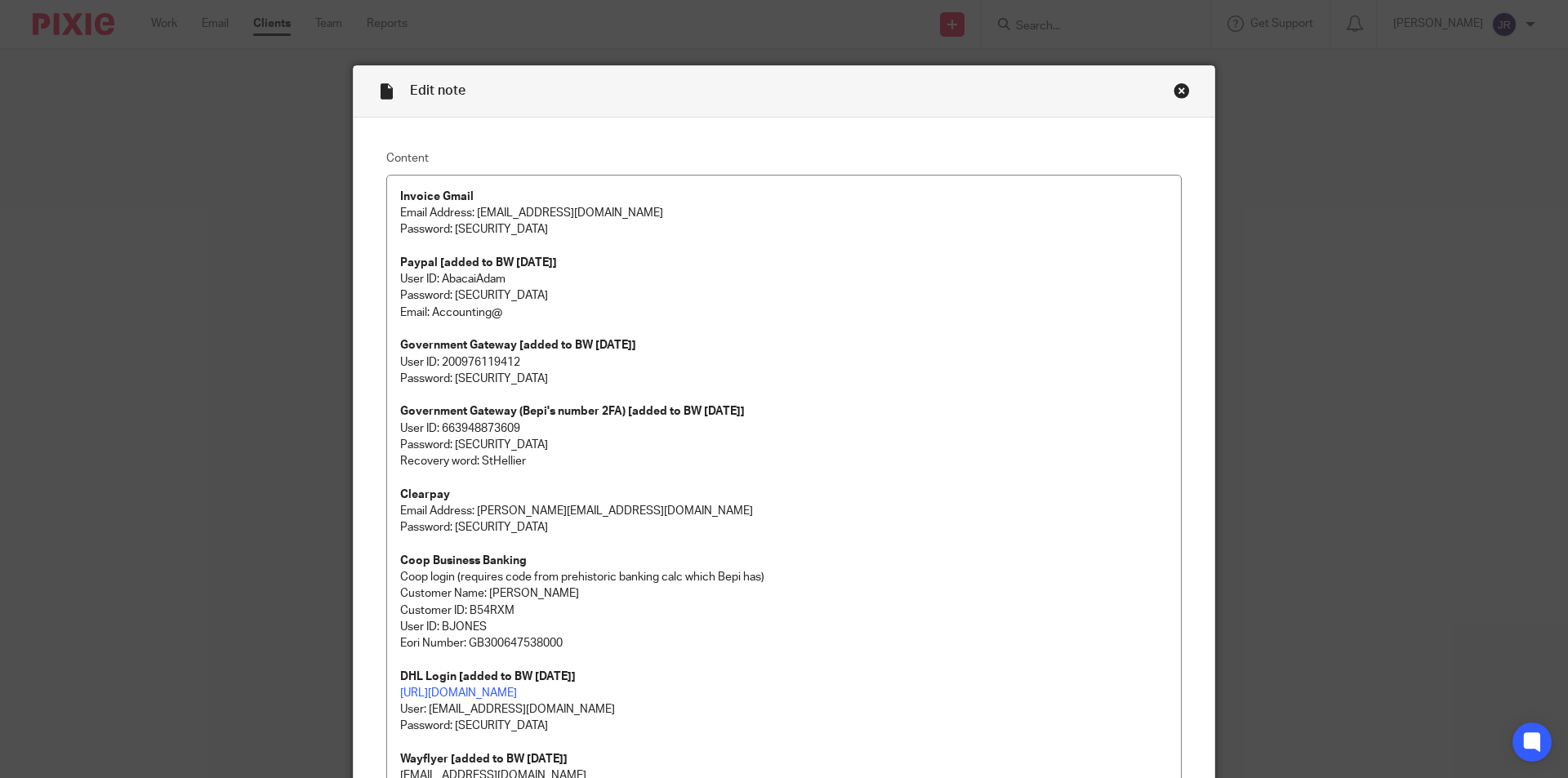
click at [1175, 90] on div "Close this dialog window" at bounding box center [1181, 90] width 16 height 16
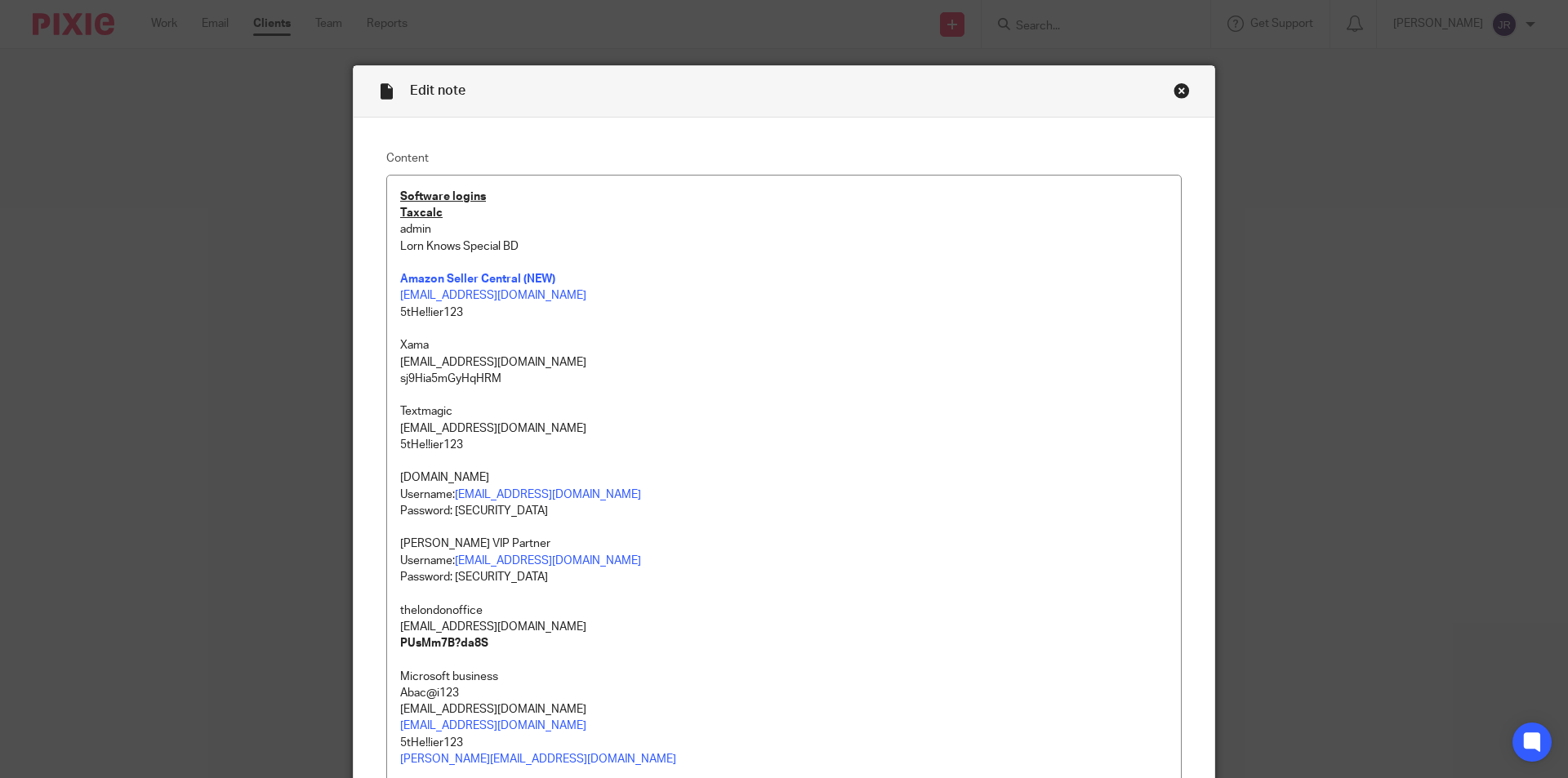
click at [1176, 90] on div "Close this dialog window" at bounding box center [1181, 90] width 16 height 16
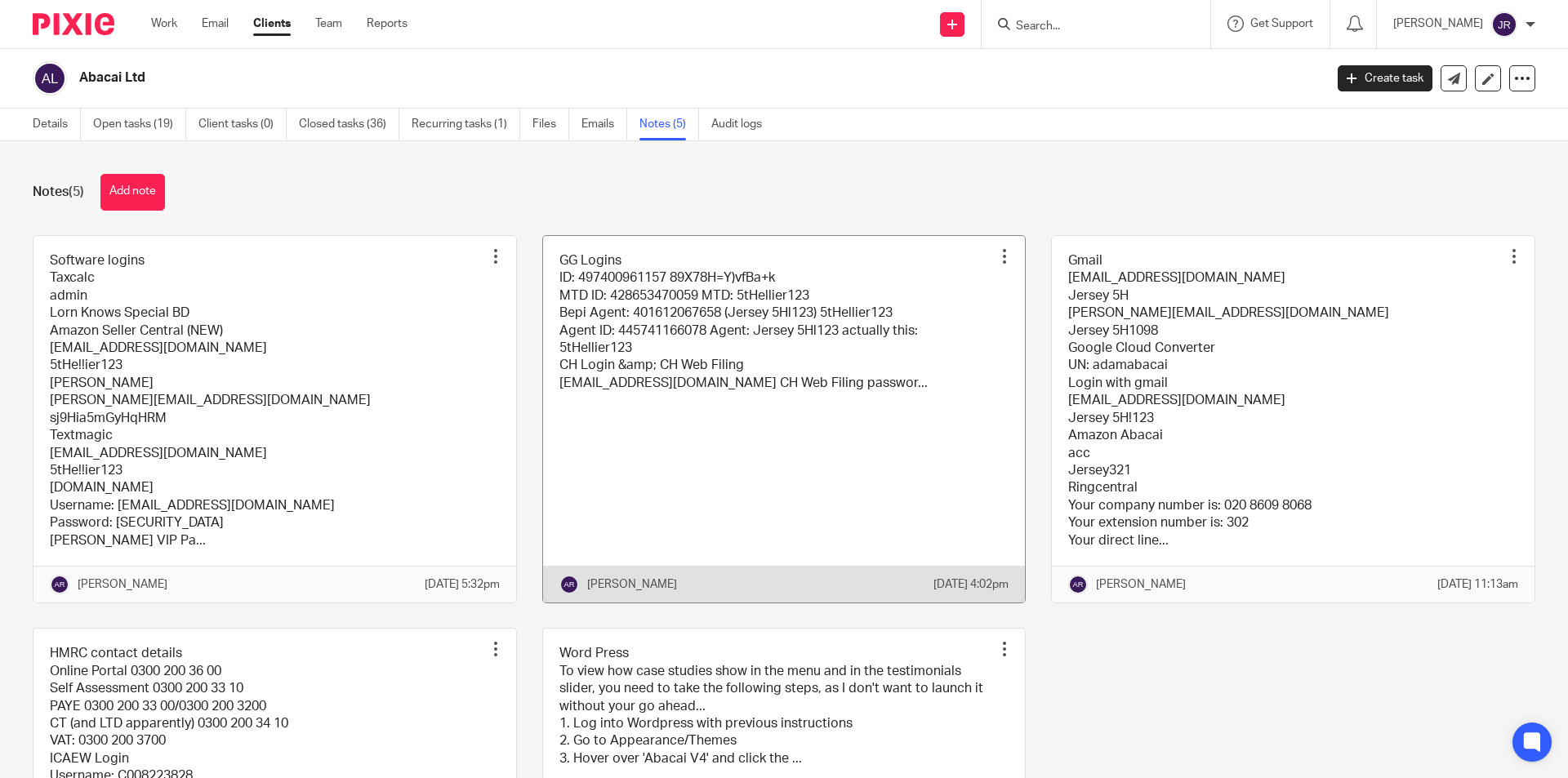
click at [672, 360] on link at bounding box center [784, 419] width 482 height 367
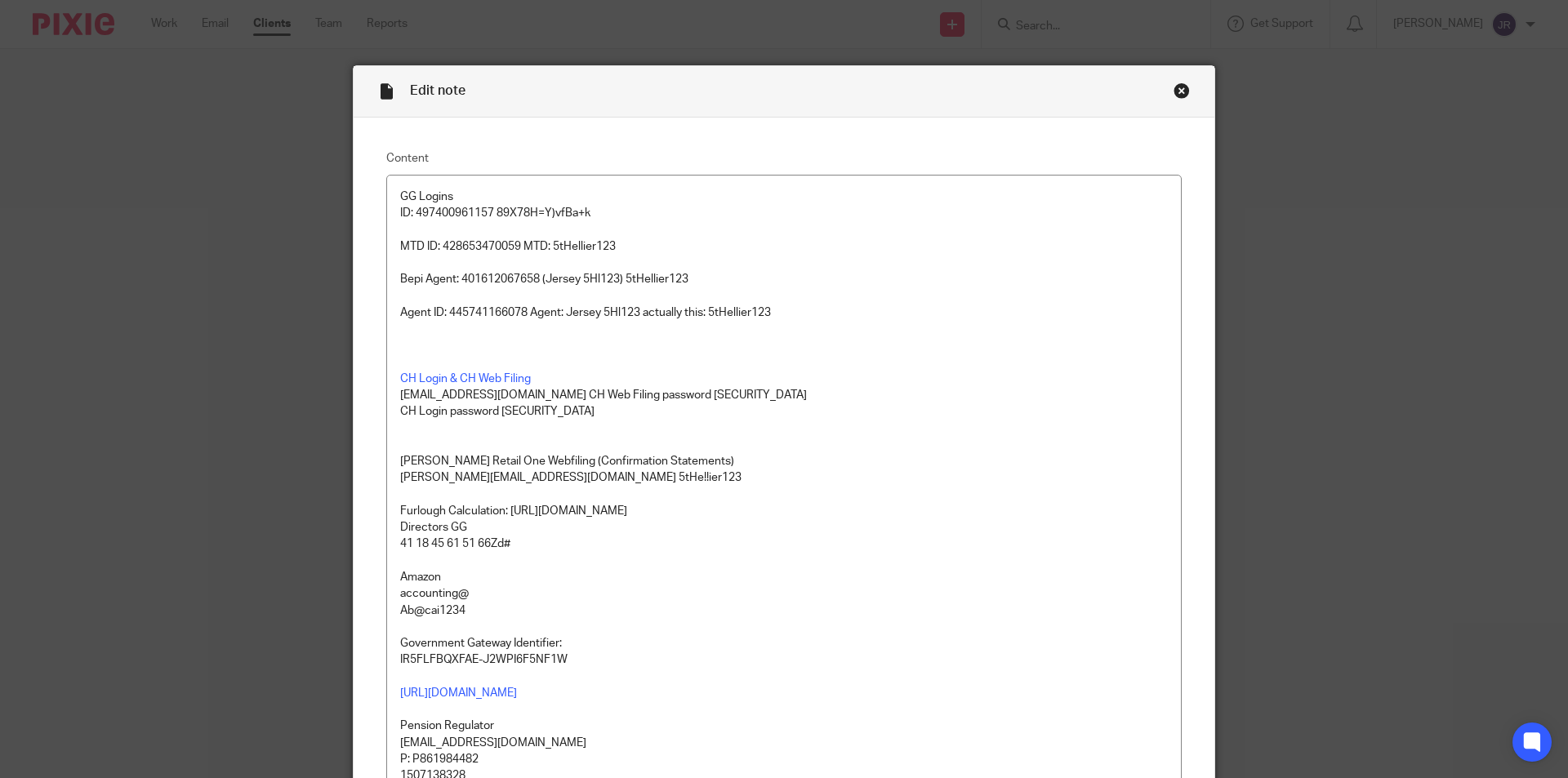
click at [1173, 87] on div "Close this dialog window" at bounding box center [1181, 90] width 16 height 16
